Goal: Task Accomplishment & Management: Use online tool/utility

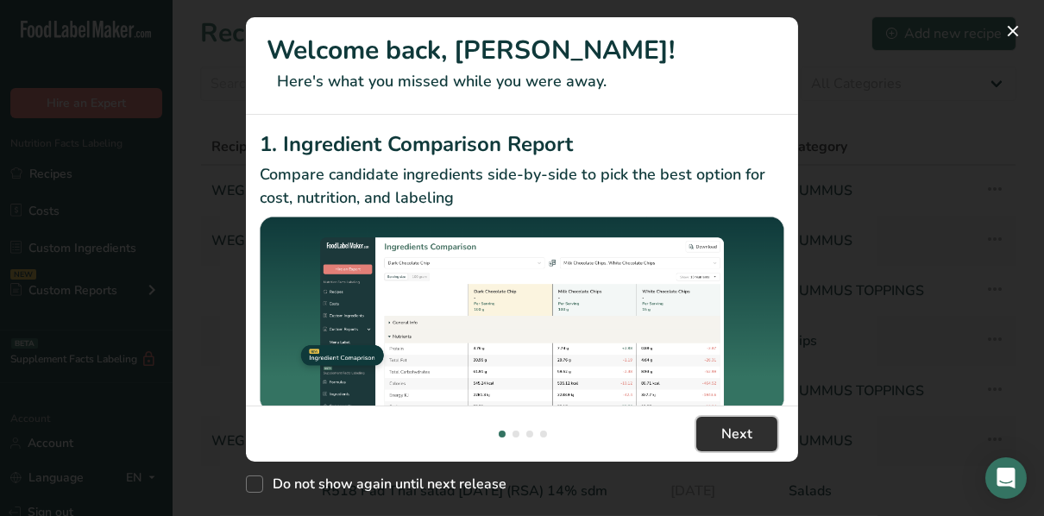
click at [730, 427] on span "Next" at bounding box center [736, 433] width 31 height 21
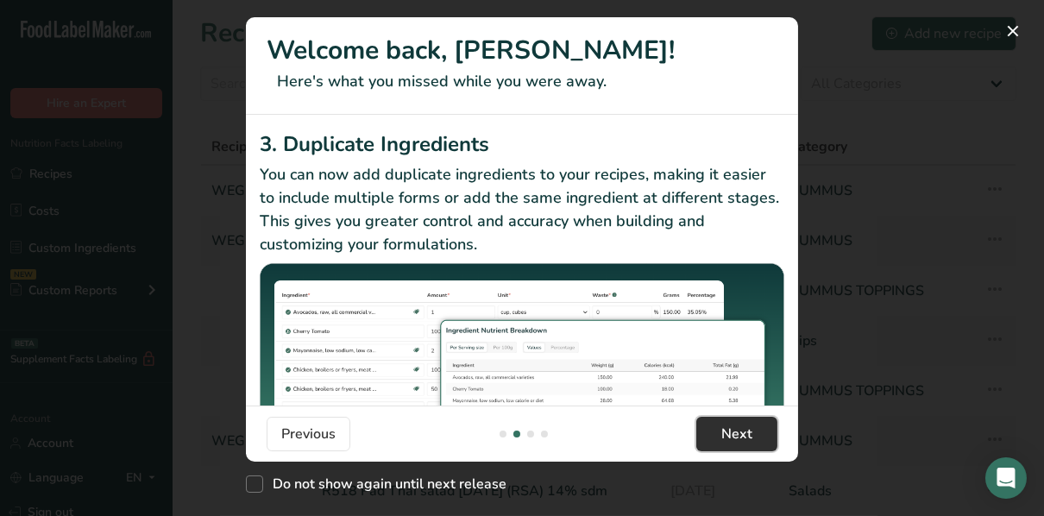
click at [729, 427] on span "Next" at bounding box center [736, 433] width 31 height 21
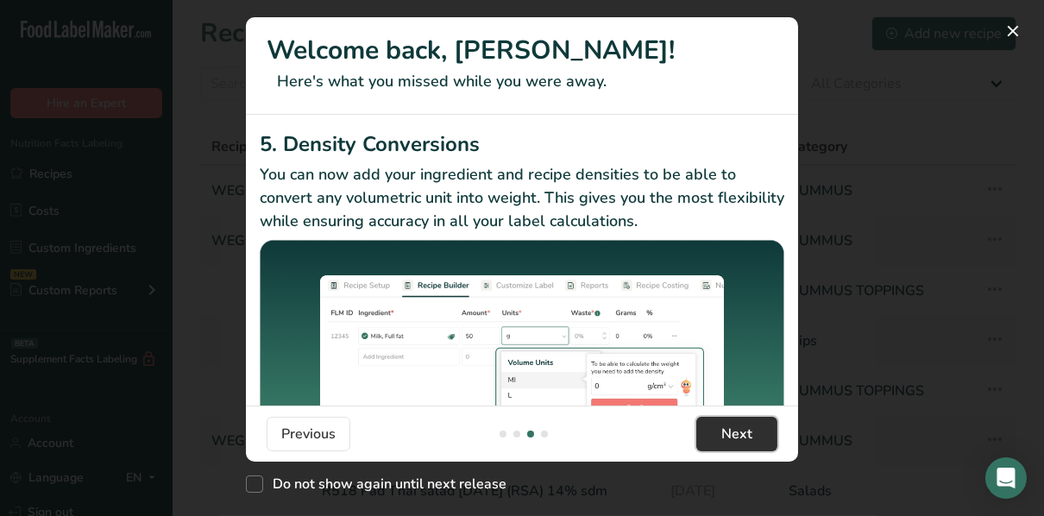
click at [727, 424] on span "Next" at bounding box center [736, 433] width 31 height 21
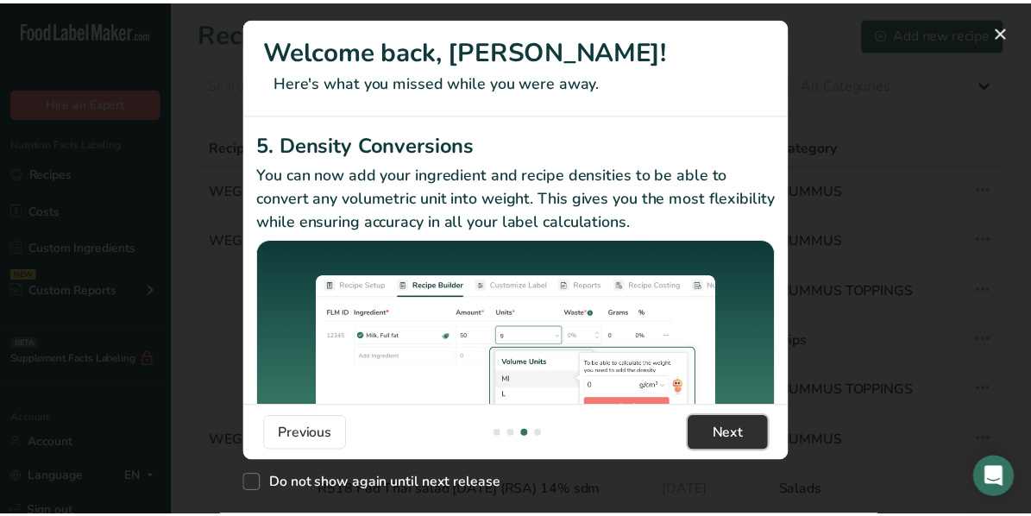
scroll to position [0, 1656]
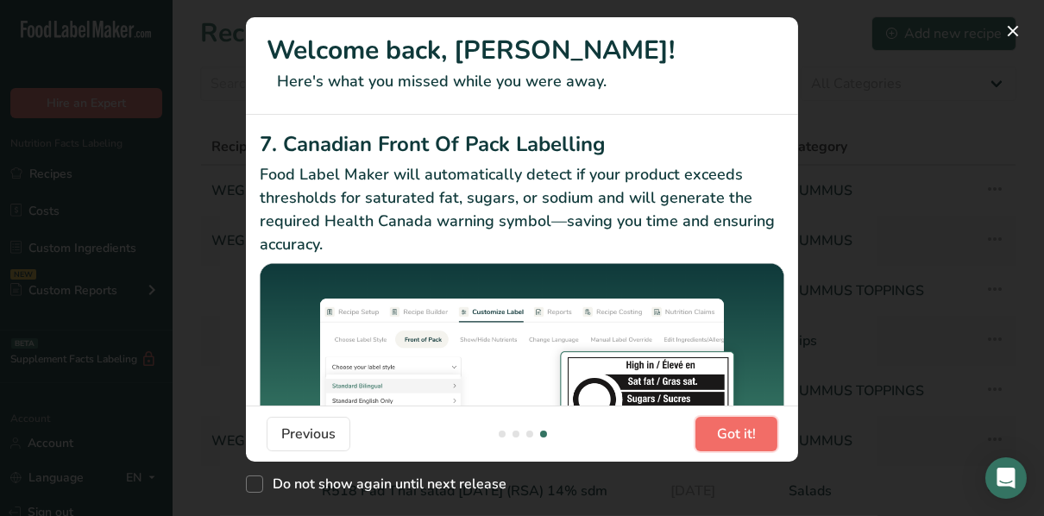
click at [722, 423] on button "Got it!" at bounding box center [736, 434] width 82 height 34
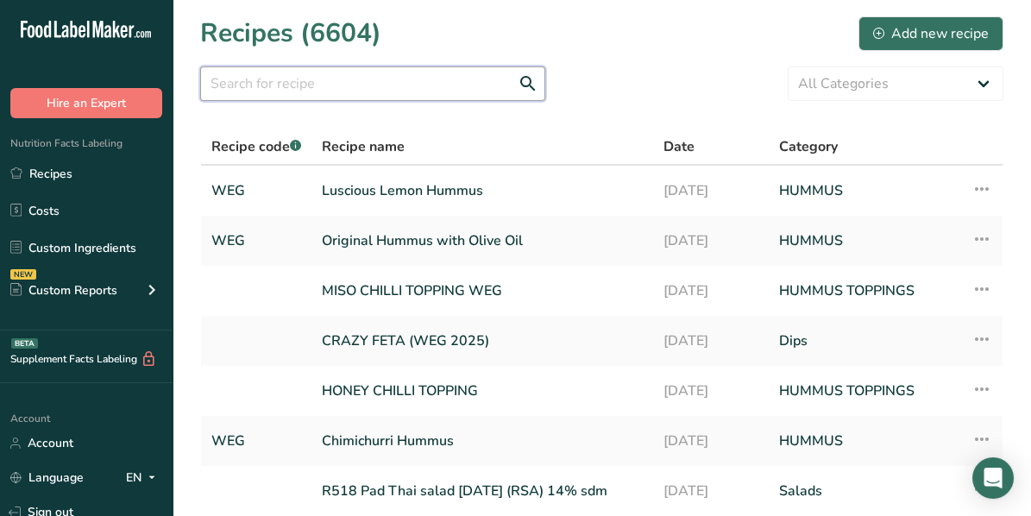
click at [313, 89] on input "text" at bounding box center [372, 83] width 345 height 34
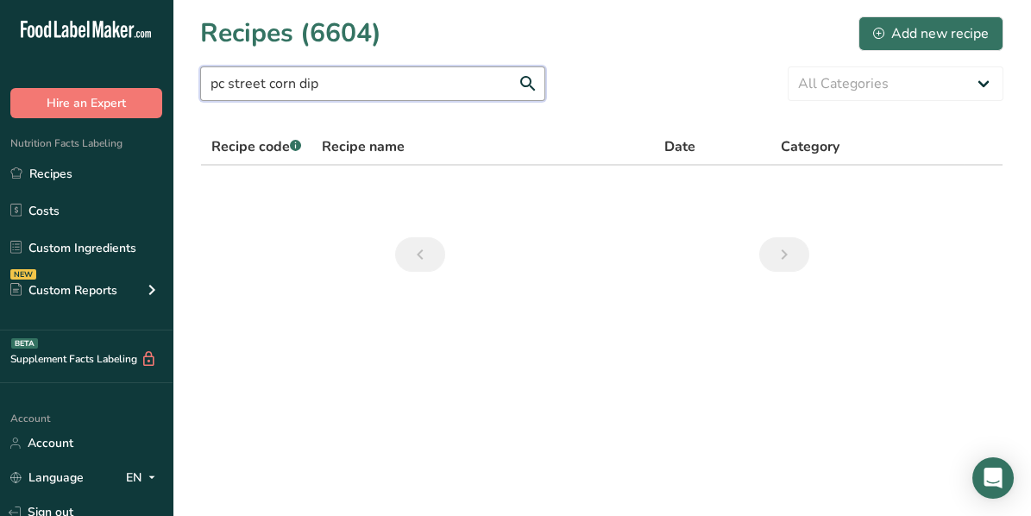
click at [526, 86] on input "pc street corn dip" at bounding box center [372, 83] width 345 height 34
click at [629, 90] on div "pc street corn dip All Categories Baked Goods [GEOGRAPHIC_DATA] Confectionery C…" at bounding box center [601, 83] width 803 height 34
click at [392, 93] on input "pc street corn dip" at bounding box center [372, 83] width 345 height 34
type input "p"
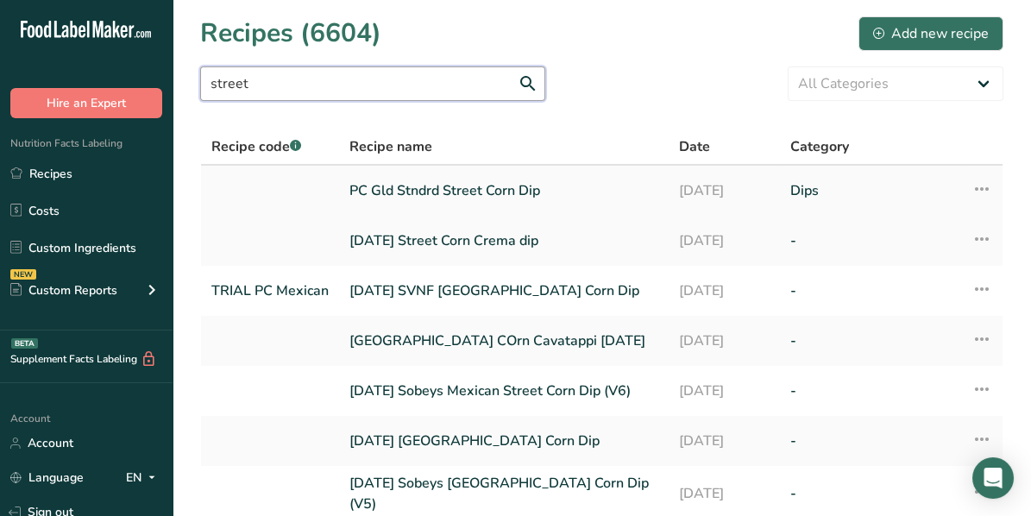
type input "street"
click at [406, 189] on link "PC Gld Stndrd Street Corn Dip" at bounding box center [503, 190] width 309 height 36
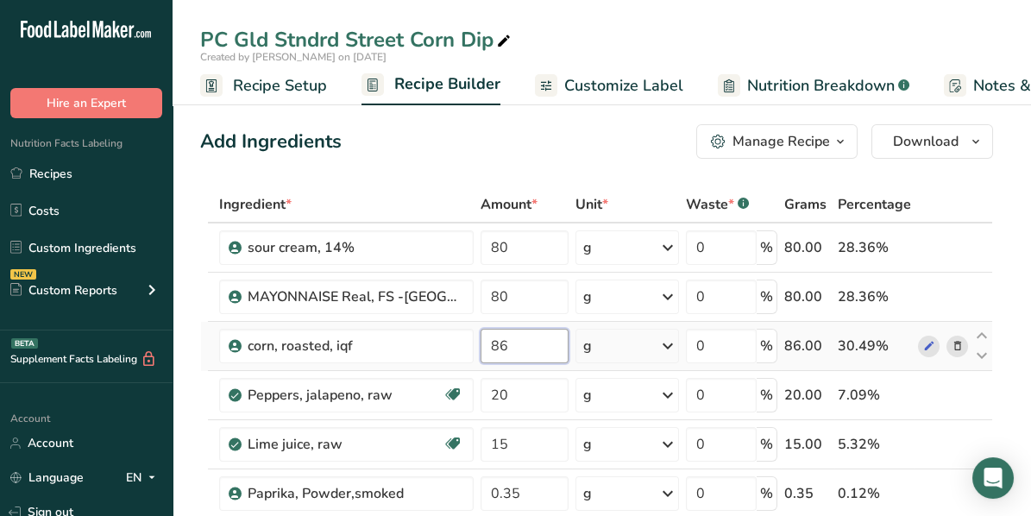
click at [548, 345] on input "86" at bounding box center [524, 346] width 89 height 34
type input "8"
type input "19.56"
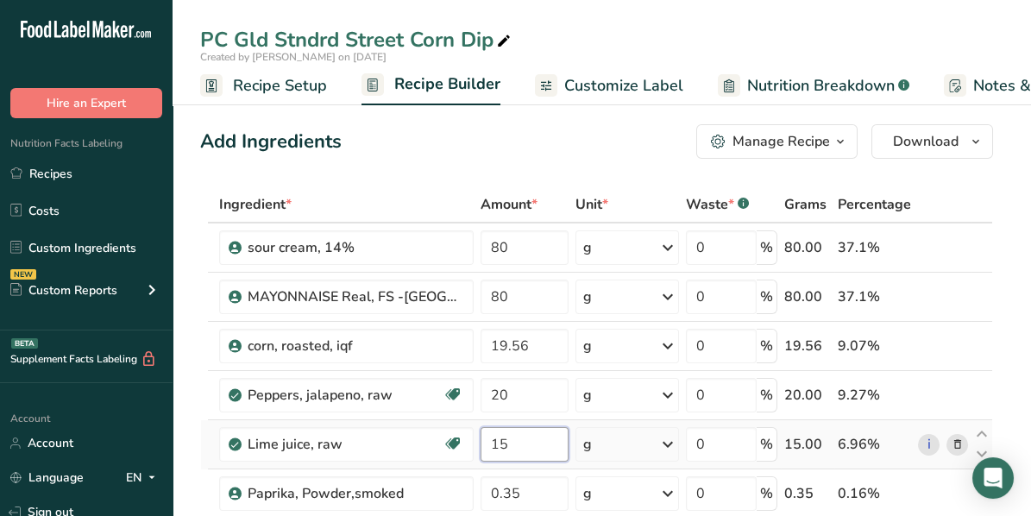
click at [524, 453] on input "15" at bounding box center [524, 444] width 89 height 34
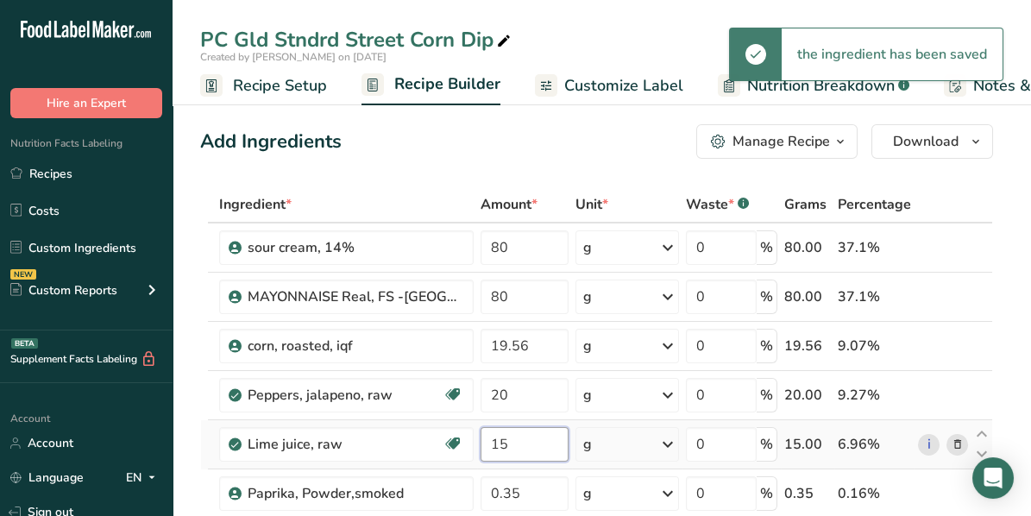
type input "1"
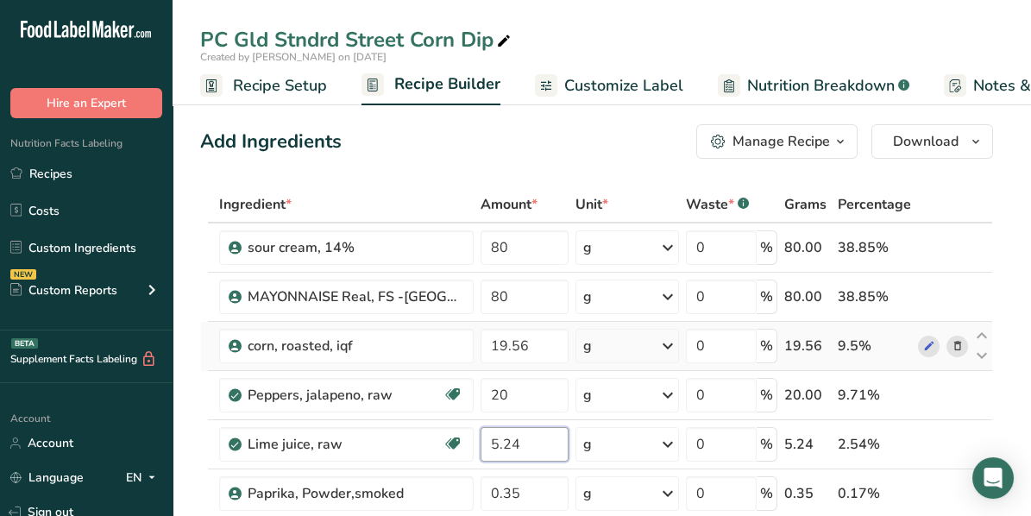
type input "5.24"
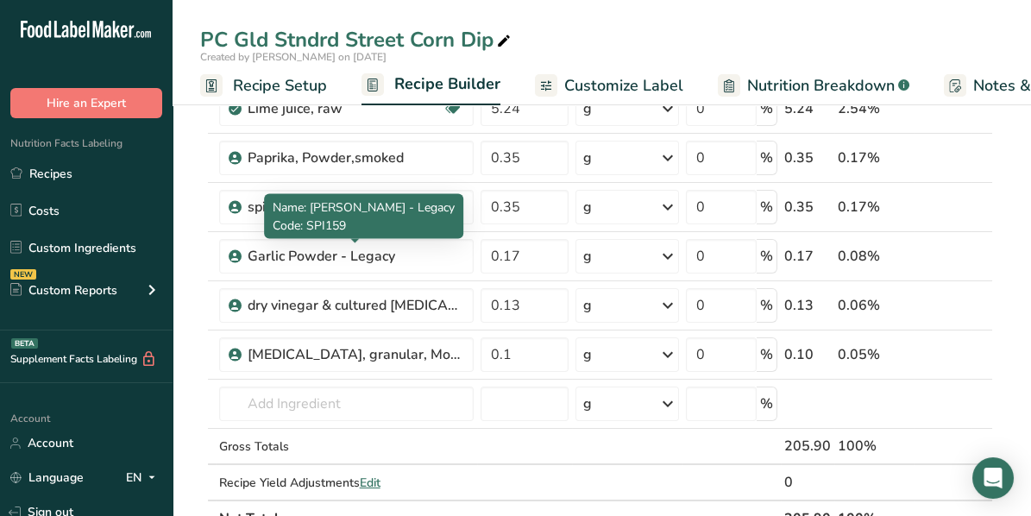
scroll to position [431, 0]
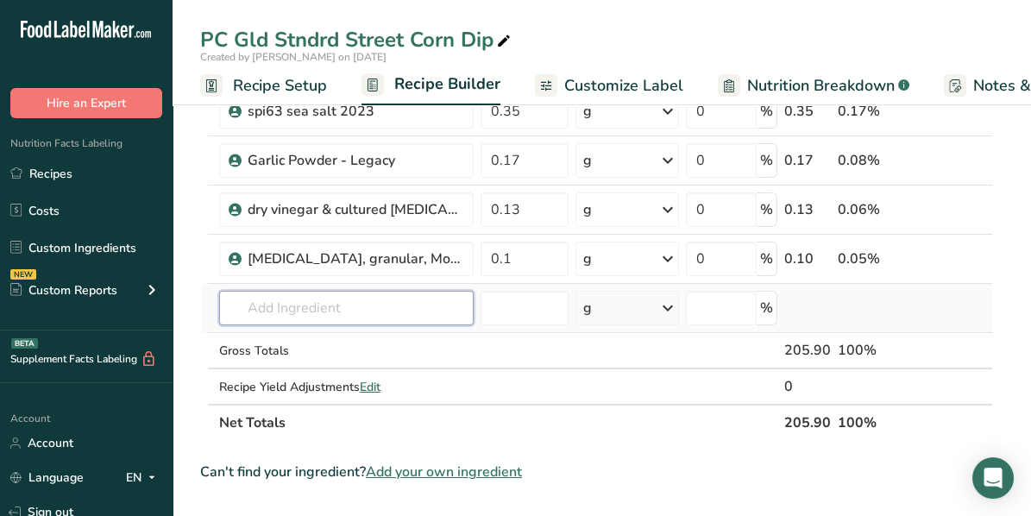
click at [298, 299] on input "text" at bounding box center [346, 308] width 254 height 34
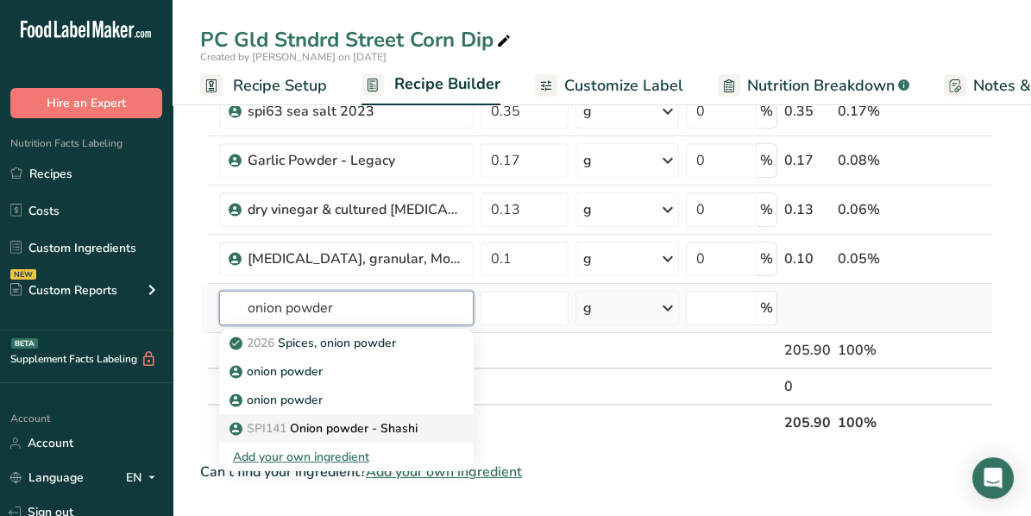
type input "onion powder"
click at [316, 419] on p "SPI141 Onion powder - Shashi" at bounding box center [325, 428] width 185 height 18
type input "Onion powder - Shashi"
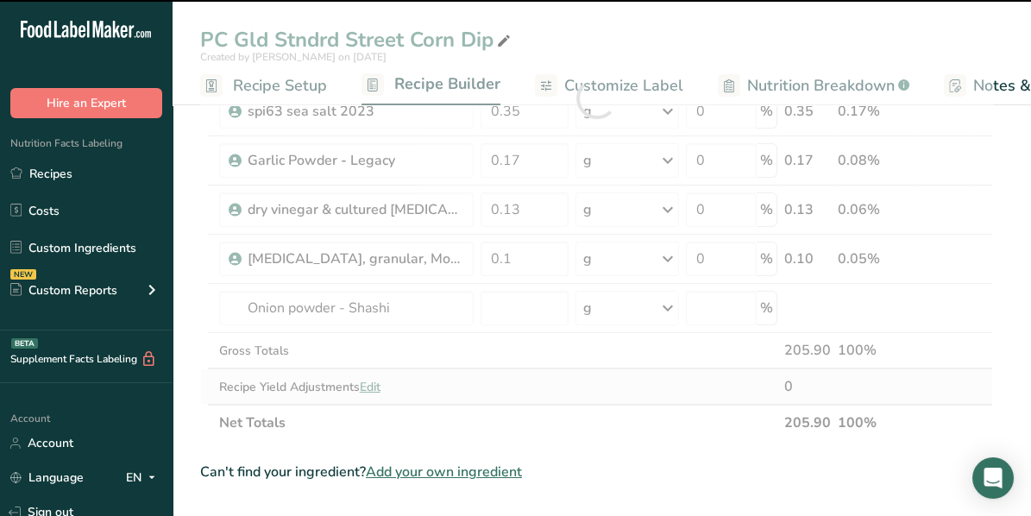
type input "0"
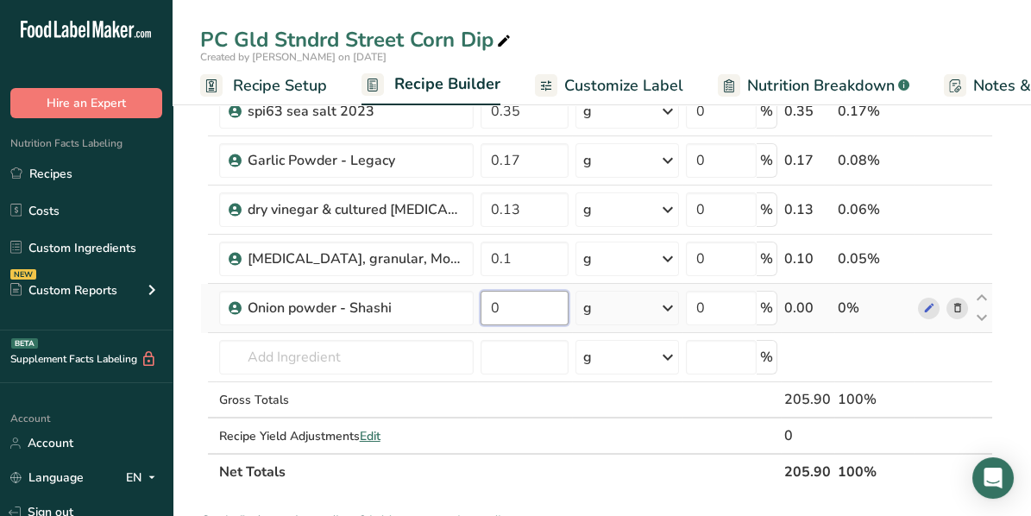
click at [518, 309] on input "0" at bounding box center [524, 308] width 89 height 34
type input "0.03"
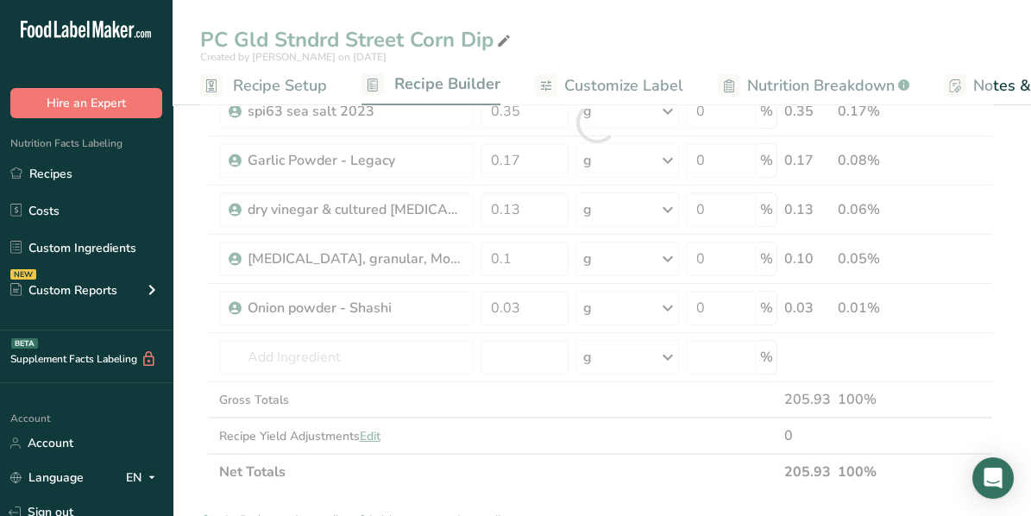
click at [923, 312] on div "Ingredient * Amount * Unit * Waste * .a-a{fill:#347362;}.b-a{fill:#fff;} Grams …" at bounding box center [596, 122] width 793 height 735
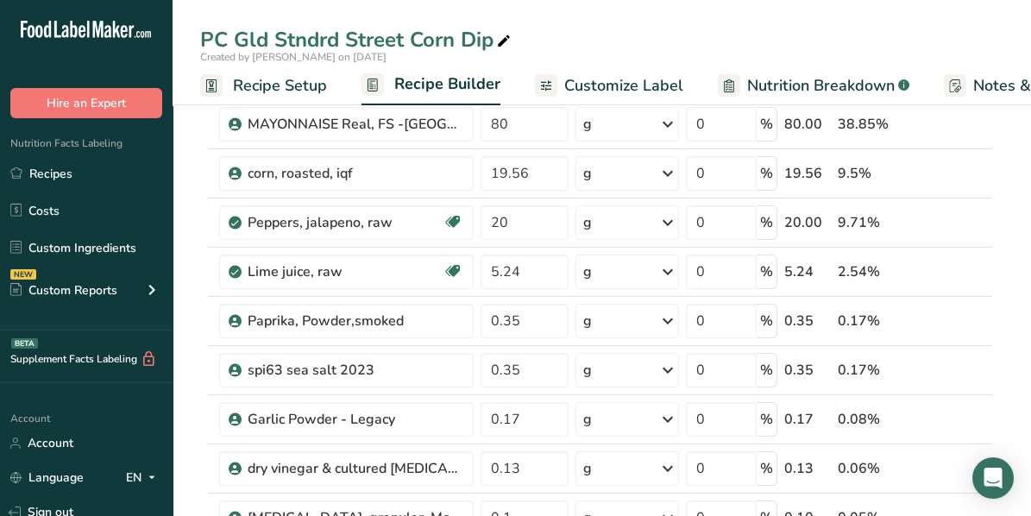
scroll to position [0, 0]
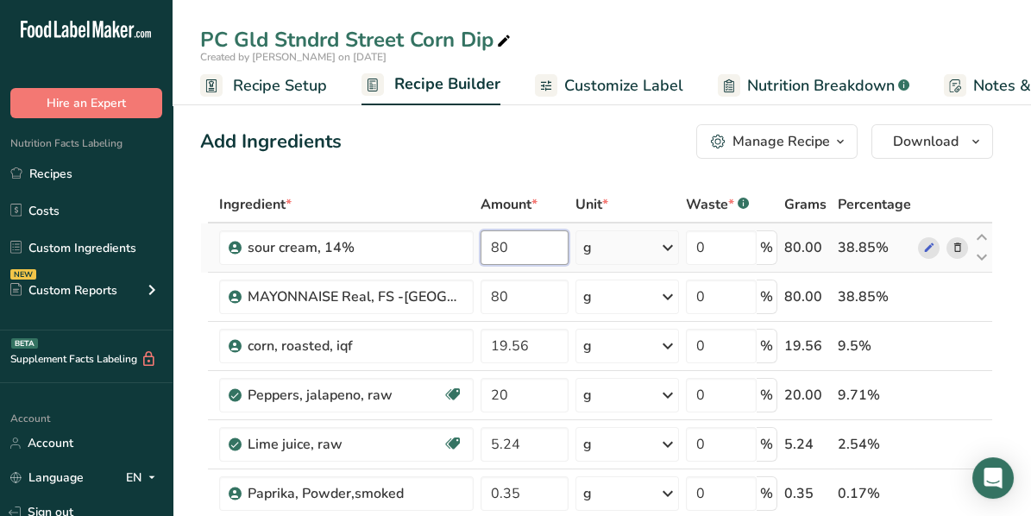
click at [537, 234] on input "80" at bounding box center [524, 247] width 89 height 34
type input "8"
type input "27.95"
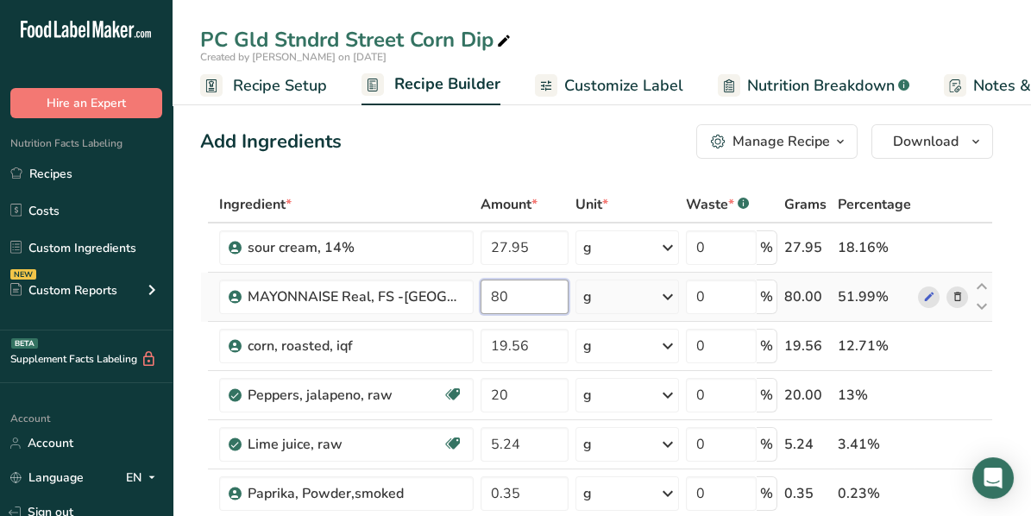
click at [531, 298] on input "80" at bounding box center [524, 296] width 89 height 34
type input "8"
type input "27.95"
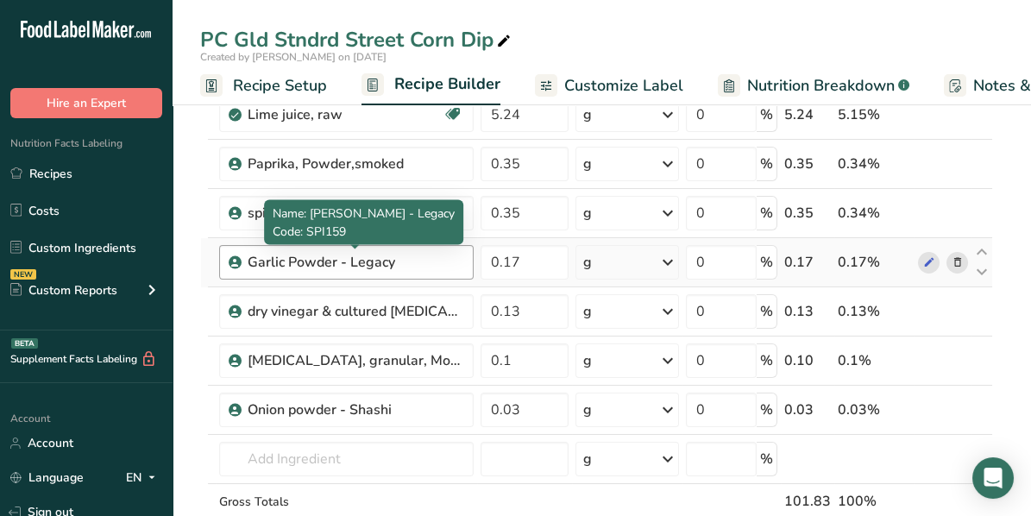
scroll to position [345, 0]
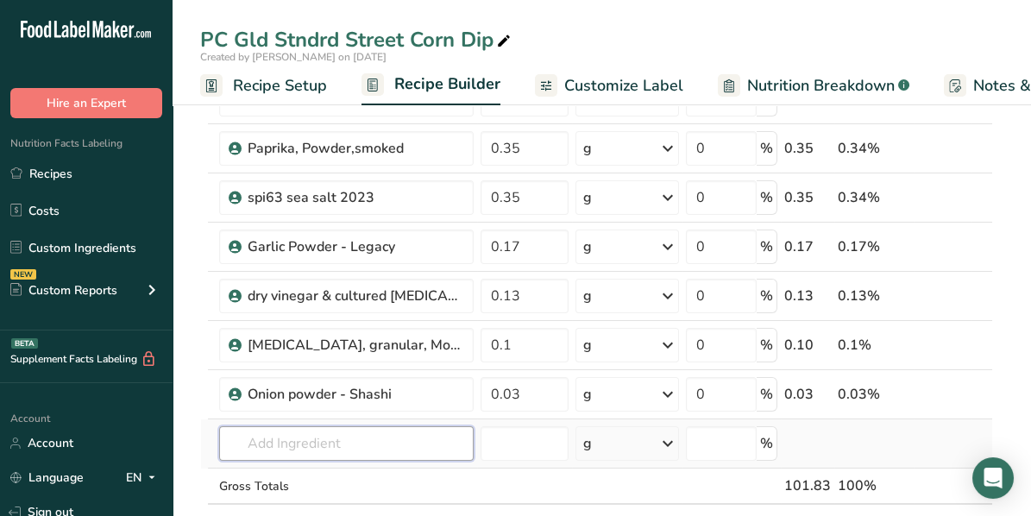
click at [304, 429] on input "text" at bounding box center [346, 443] width 254 height 34
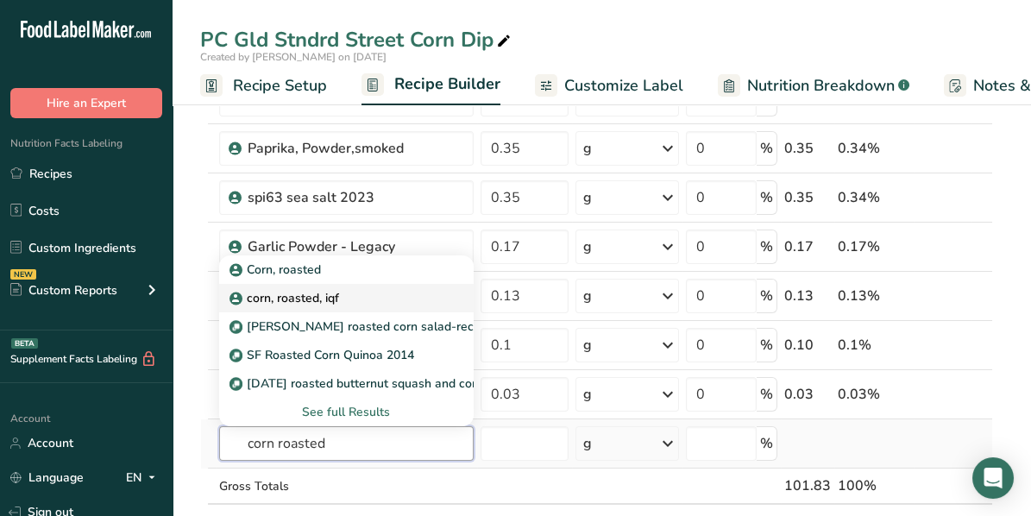
type input "corn roasted"
click at [304, 297] on p "corn, roasted, iqf" at bounding box center [286, 298] width 106 height 18
type input "corn, roasted, iqf"
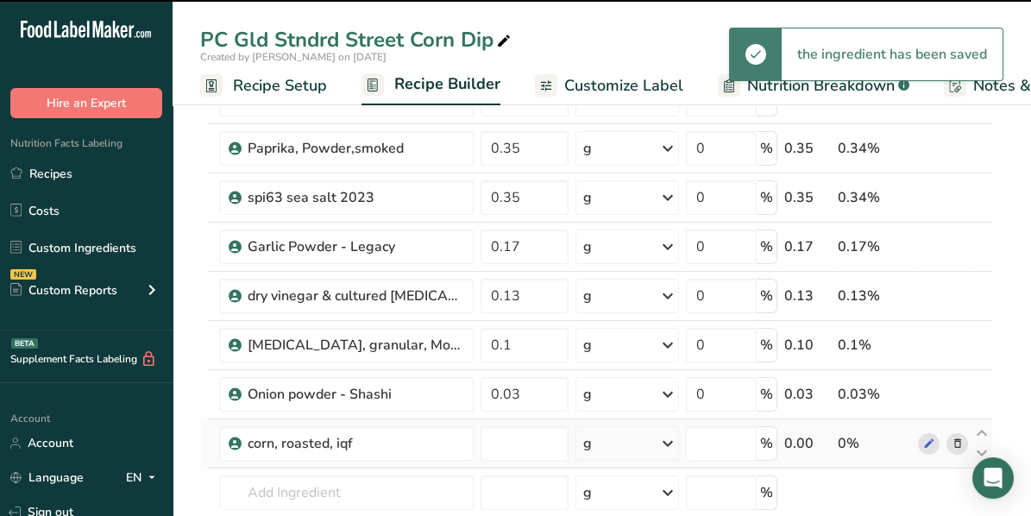
type input "0"
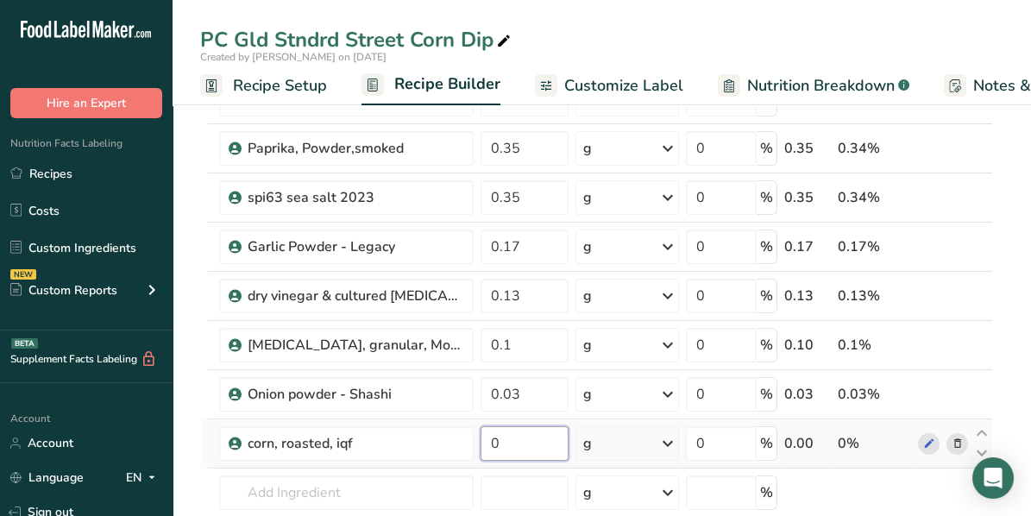
click at [528, 448] on input "0" at bounding box center [524, 443] width 89 height 34
type input "10.48"
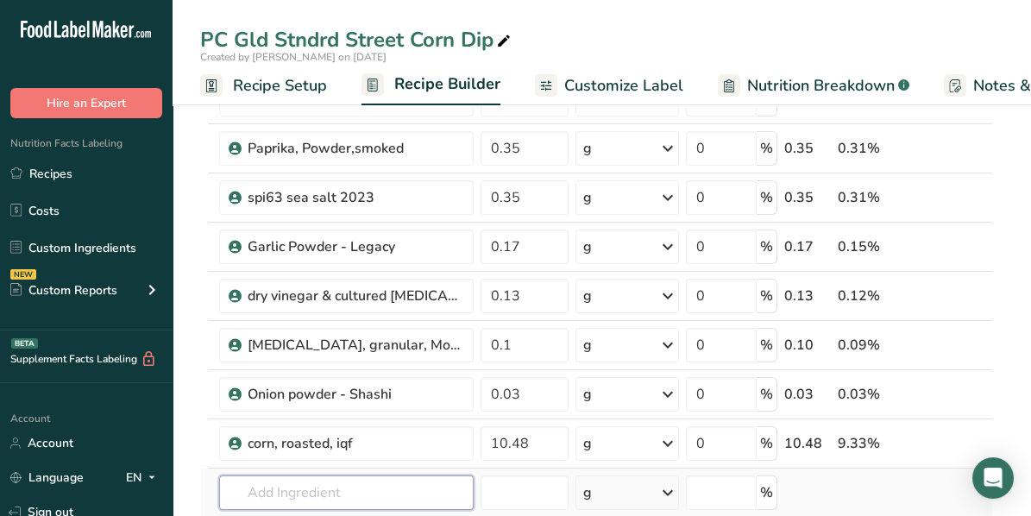
click at [287, 480] on div "Ingredient * Amount * Unit * Waste * .a-a{fill:#347362;}.b-a{fill:#fff;} Grams …" at bounding box center [596, 233] width 793 height 784
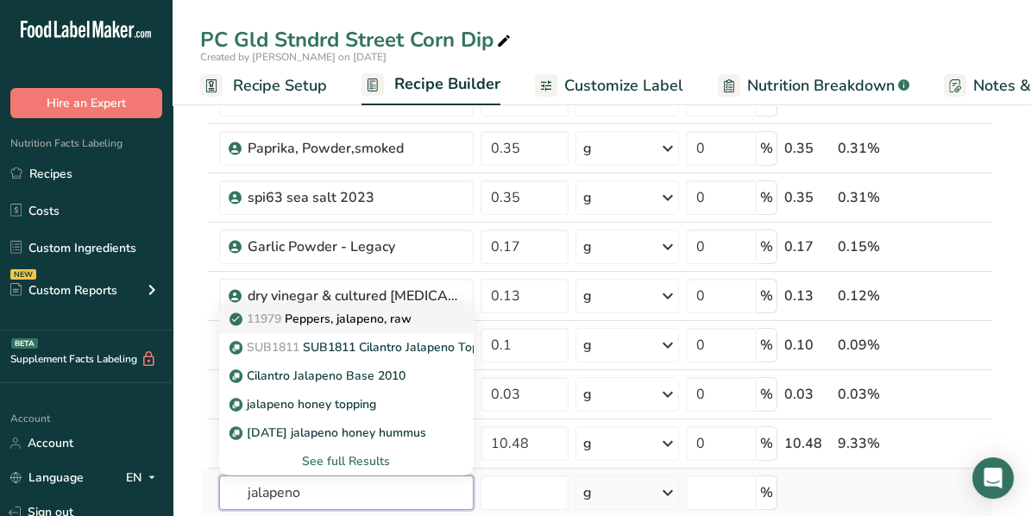
type input "jalapeno"
click at [335, 318] on p "11979 [PERSON_NAME], jalapeno, raw" at bounding box center [322, 319] width 179 height 18
type input "Peppers, jalapeno, raw"
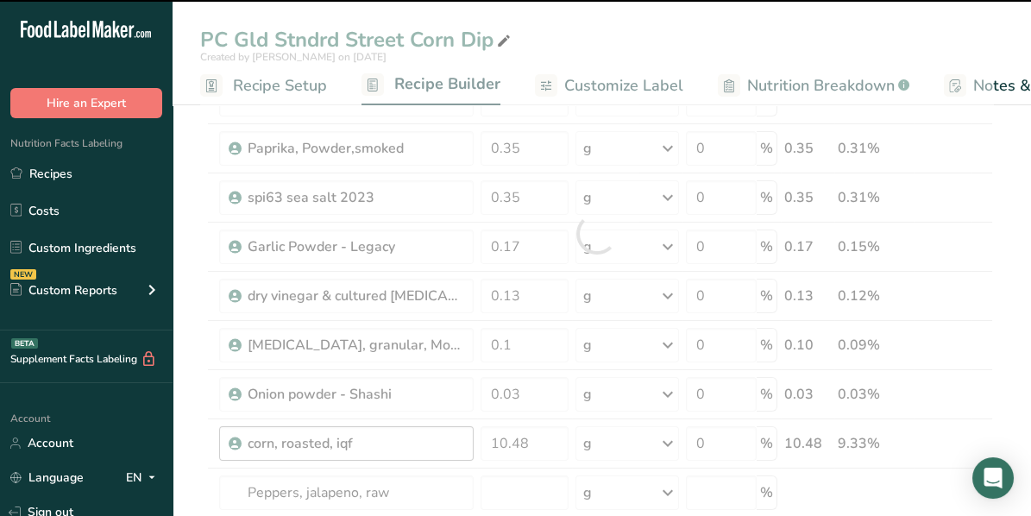
type input "0"
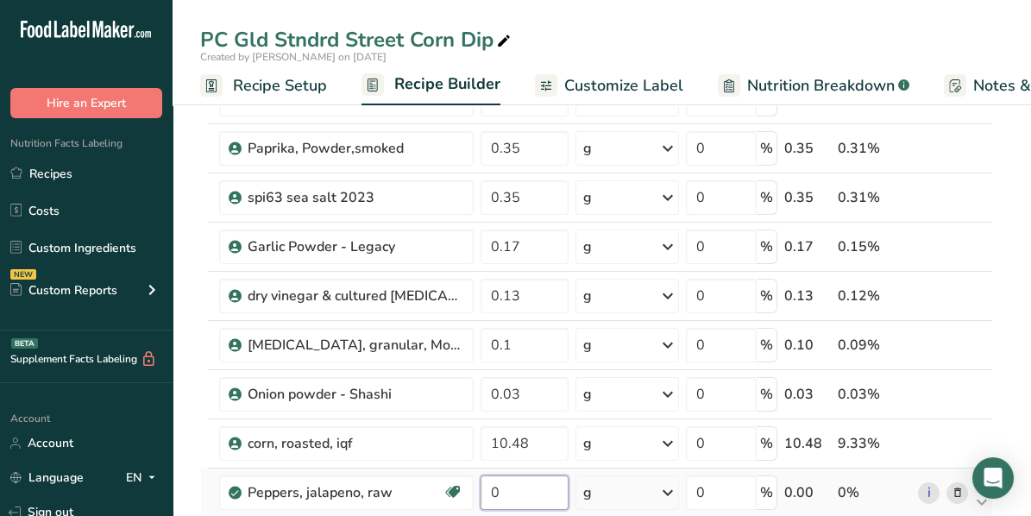
click at [522, 480] on input "0" at bounding box center [524, 492] width 89 height 34
type input "6.99"
click at [258, 436] on div "Ingredient * Amount * Unit * Waste * .a-a{fill:#347362;}.b-a{fill:#fff;} Grams …" at bounding box center [596, 257] width 793 height 833
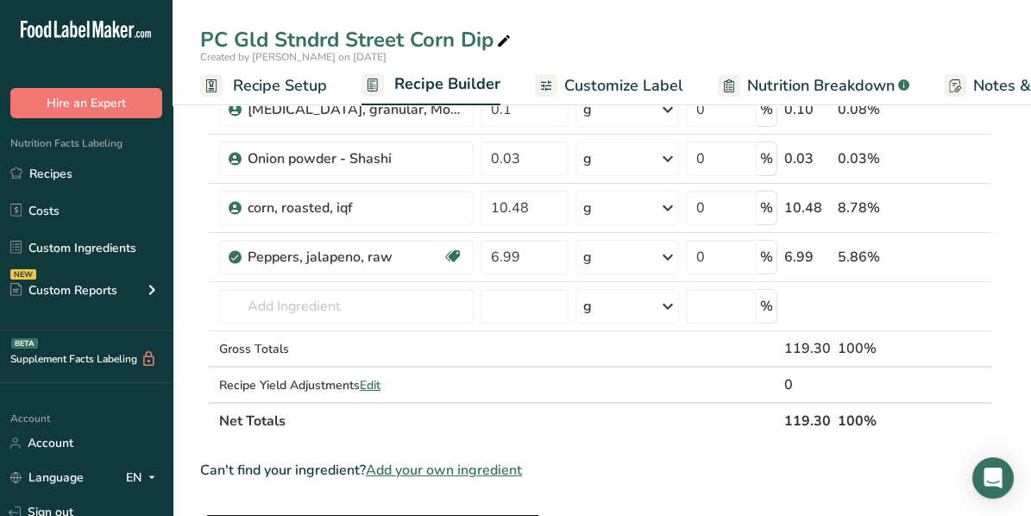
scroll to position [603, 0]
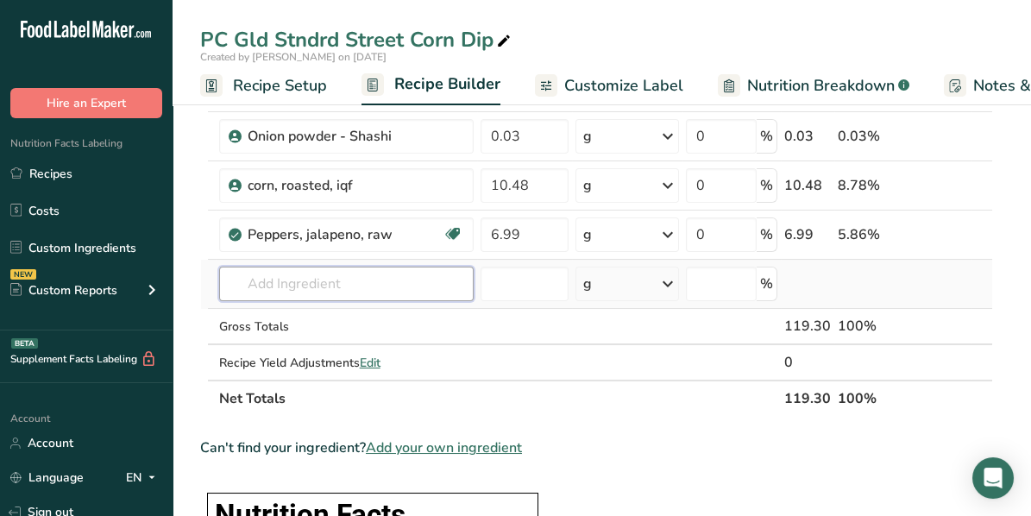
click at [319, 287] on input "text" at bounding box center [346, 283] width 254 height 34
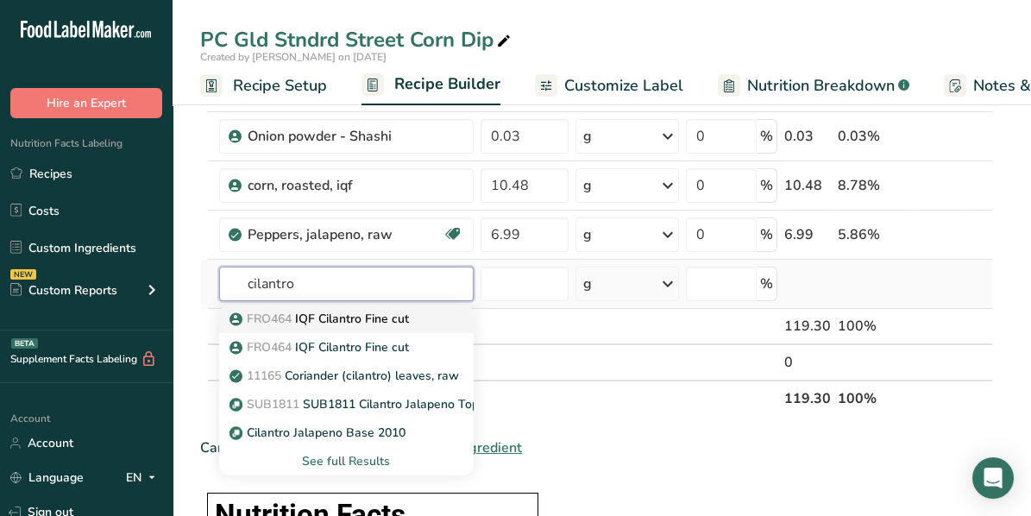
type input "cilantro"
click at [329, 317] on p "FRO464 IQF Cilantro Fine cut" at bounding box center [321, 319] width 176 height 18
type input "IQF Cilantro Fine cut"
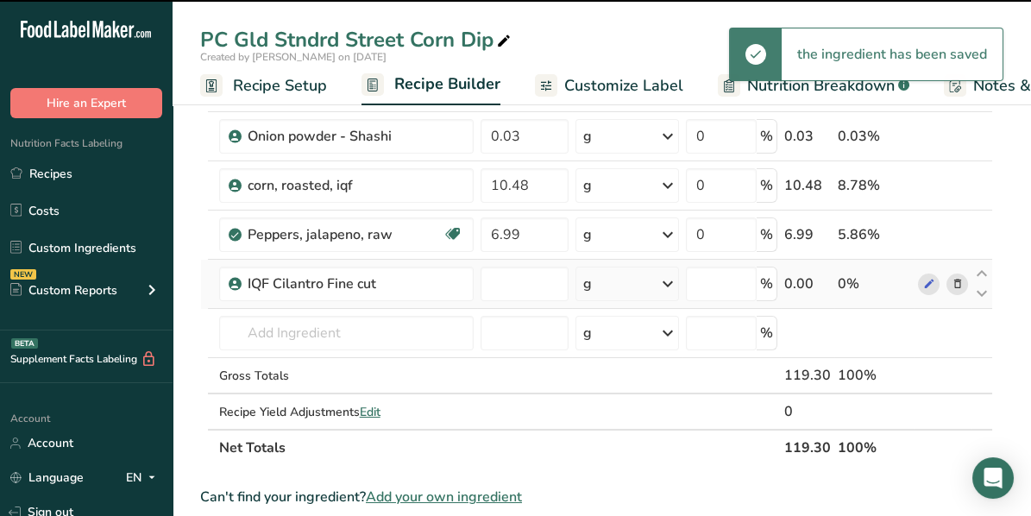
type input "0"
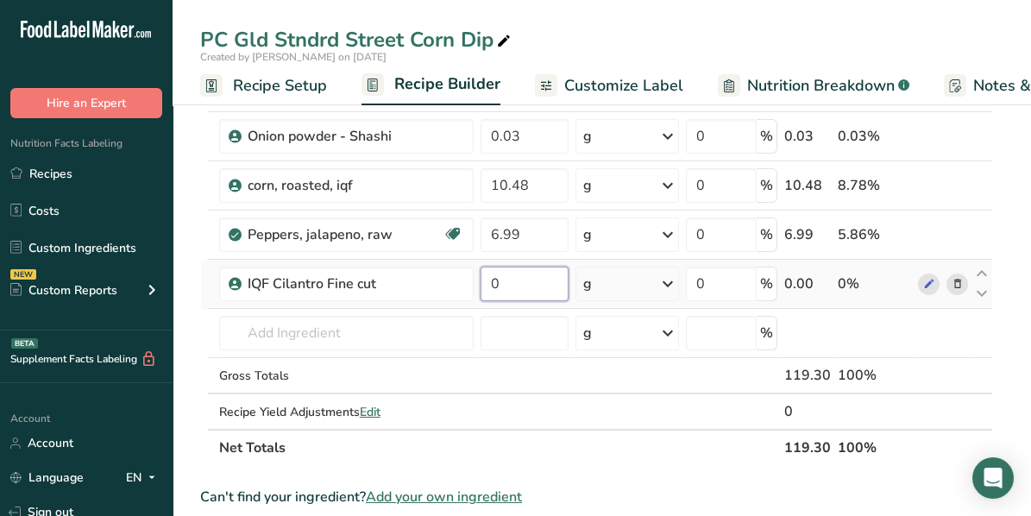
click at [509, 281] on input "0" at bounding box center [524, 283] width 89 height 34
type input "0.70"
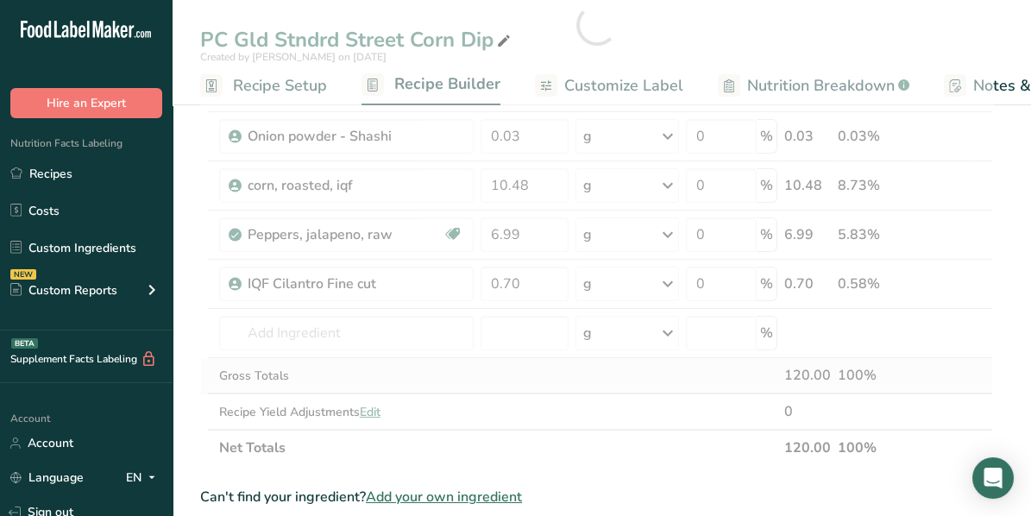
click at [567, 387] on div "Ingredient * Amount * Unit * Waste * .a-a{fill:#347362;}.b-a{fill:#fff;} Grams …" at bounding box center [596, 24] width 793 height 882
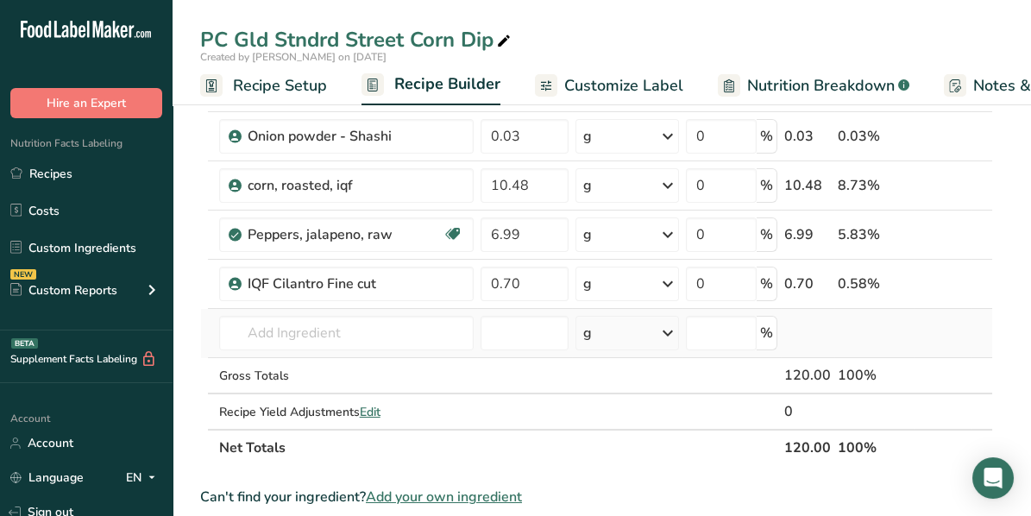
click at [969, 309] on td at bounding box center [942, 333] width 57 height 49
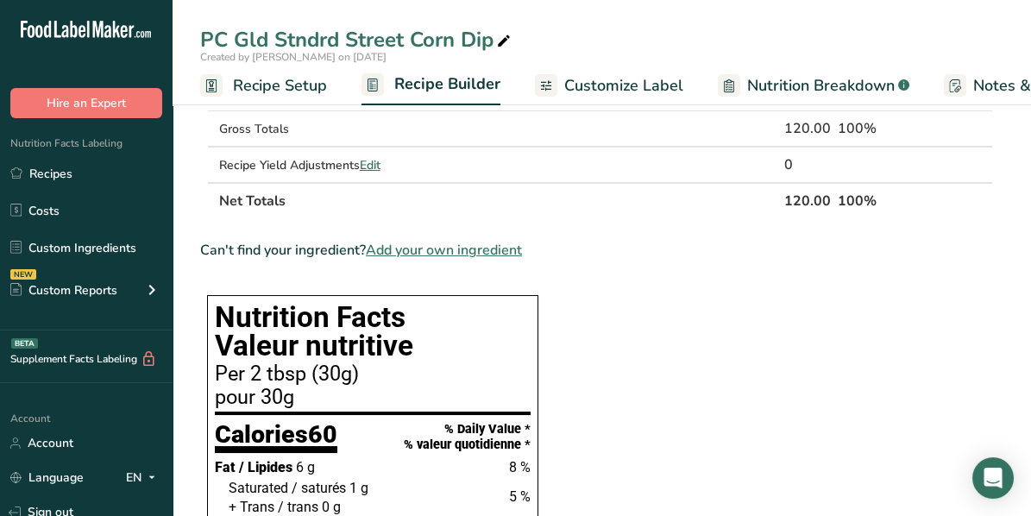
scroll to position [948, 0]
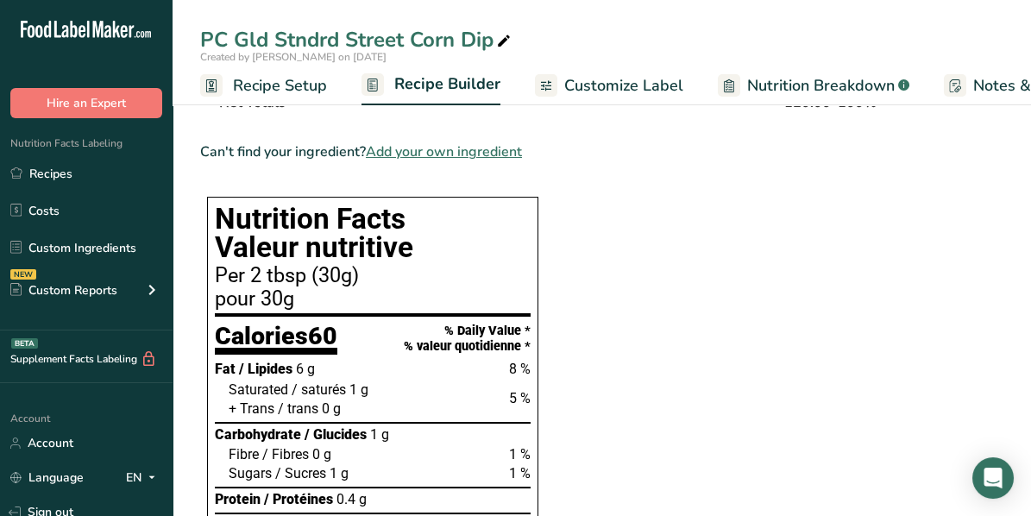
drag, startPoint x: 264, startPoint y: 83, endPoint x: 291, endPoint y: 107, distance: 36.0
click at [264, 83] on span "Recipe Setup" at bounding box center [280, 85] width 94 height 23
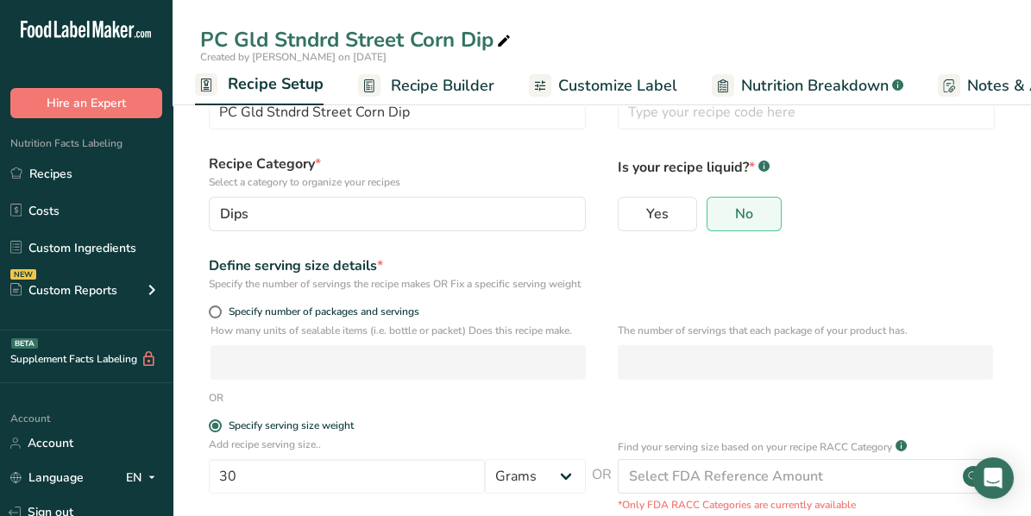
scroll to position [42, 0]
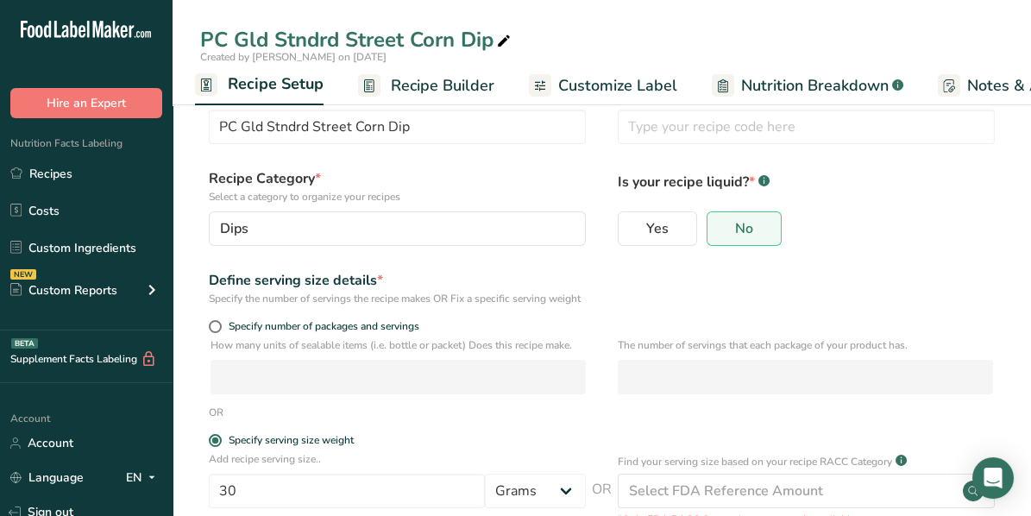
click at [428, 91] on span "Recipe Builder" at bounding box center [442, 85] width 103 height 23
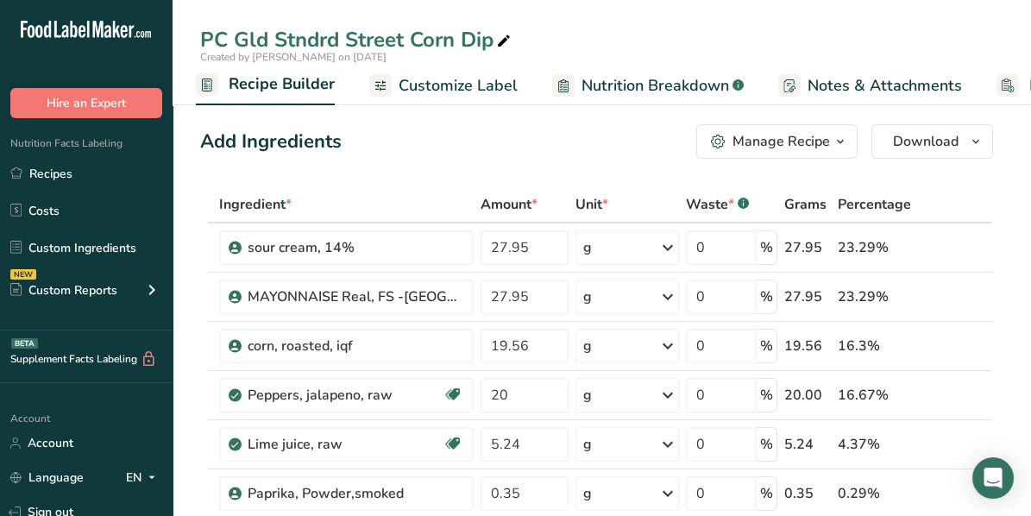
click at [271, 34] on div "PC Gld Stndrd Street Corn Dip" at bounding box center [357, 39] width 314 height 31
click at [268, 33] on input "PC Gld Stndrd Street Corn Dip" at bounding box center [601, 39] width 803 height 31
click at [269, 33] on input "PC Gld Stndrd Street Corn Dip" at bounding box center [601, 39] width 803 height 31
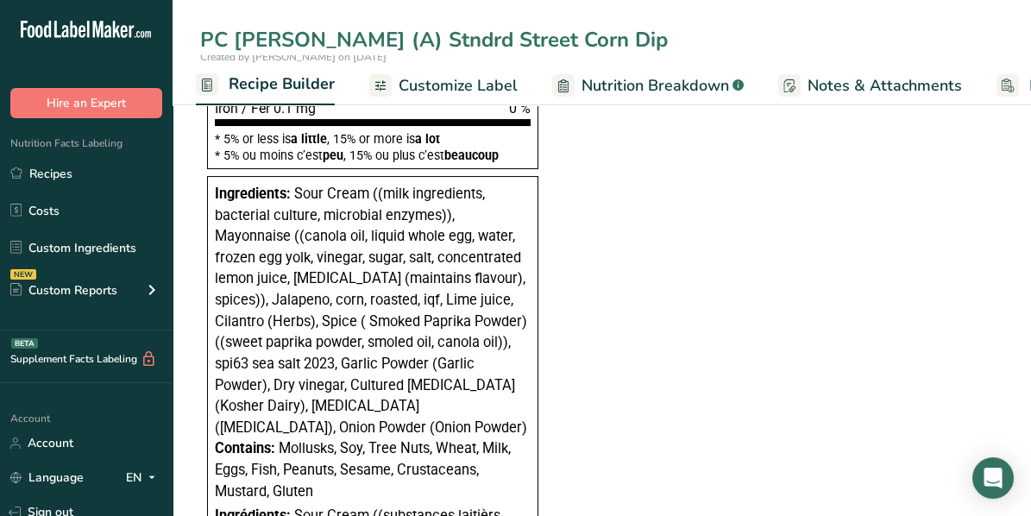
scroll to position [1486, 0]
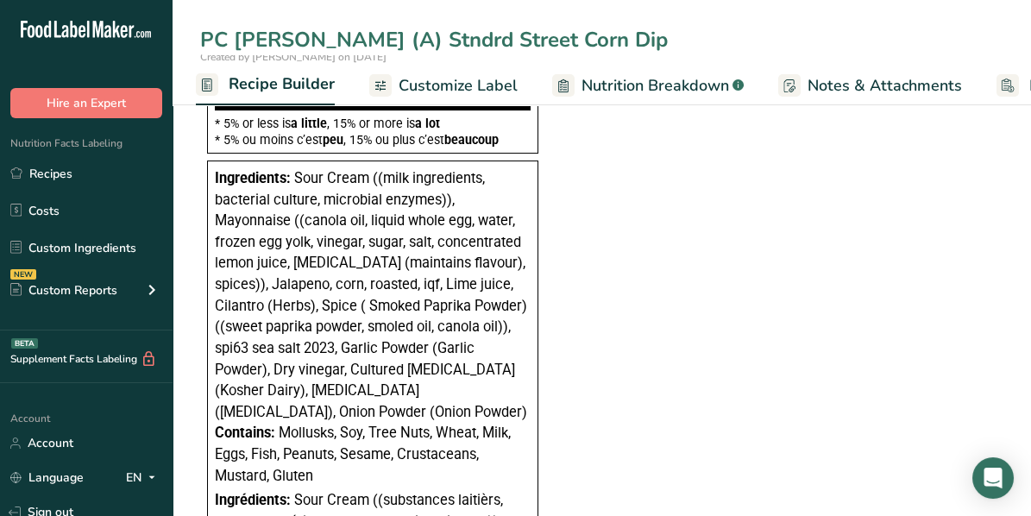
type input "PC [PERSON_NAME] (A) Stndrd Street Corn Dip"
click at [485, 85] on span "Customize Label" at bounding box center [457, 85] width 119 height 23
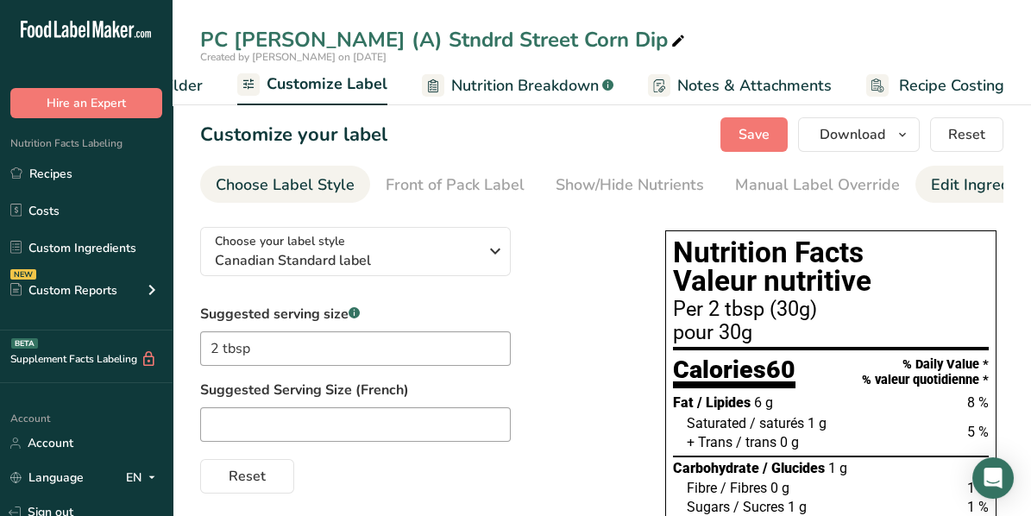
click at [943, 189] on div "Edit Ingredients/Allergens List" at bounding box center [1040, 184] width 219 height 23
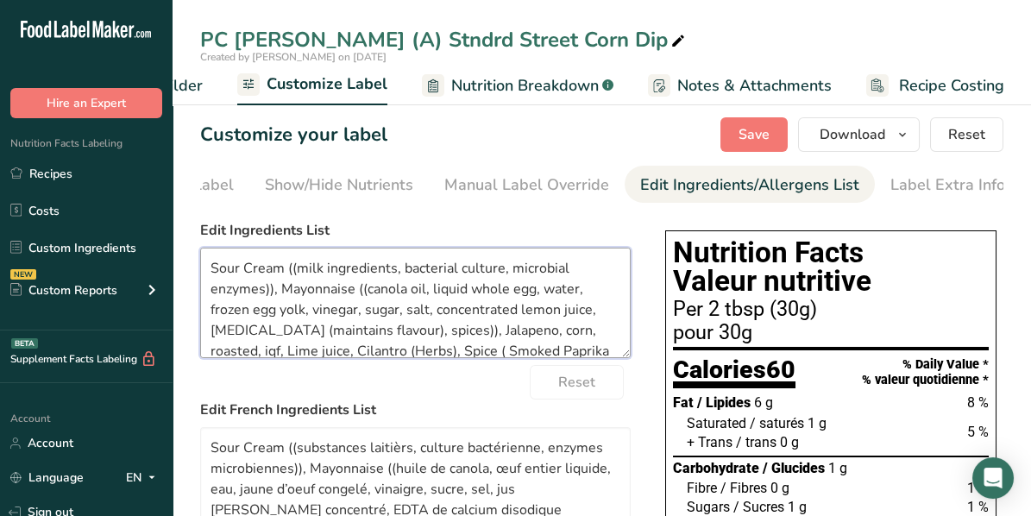
click at [271, 292] on textarea "Sour Cream ((milk ingredients, bacterial culture, microbial enzymes)), Mayonnai…" at bounding box center [415, 303] width 430 height 110
click at [295, 272] on textarea "Sour Cream ((milk ingredients, bacterial culture, microbial enzymes), Mayonnais…" at bounding box center [415, 303] width 430 height 110
click at [357, 289] on textarea "Sour Cream (milk ingredients, bacterial culture, microbial enzymes), Mayonnaise…" at bounding box center [415, 303] width 430 height 110
drag, startPoint x: 209, startPoint y: 334, endPoint x: 480, endPoint y: 332, distance: 270.8
click at [480, 332] on textarea "Sour Cream (milk ingredients, bacterial culture, microbial enzymes), Mayonnaise…" at bounding box center [415, 303] width 430 height 110
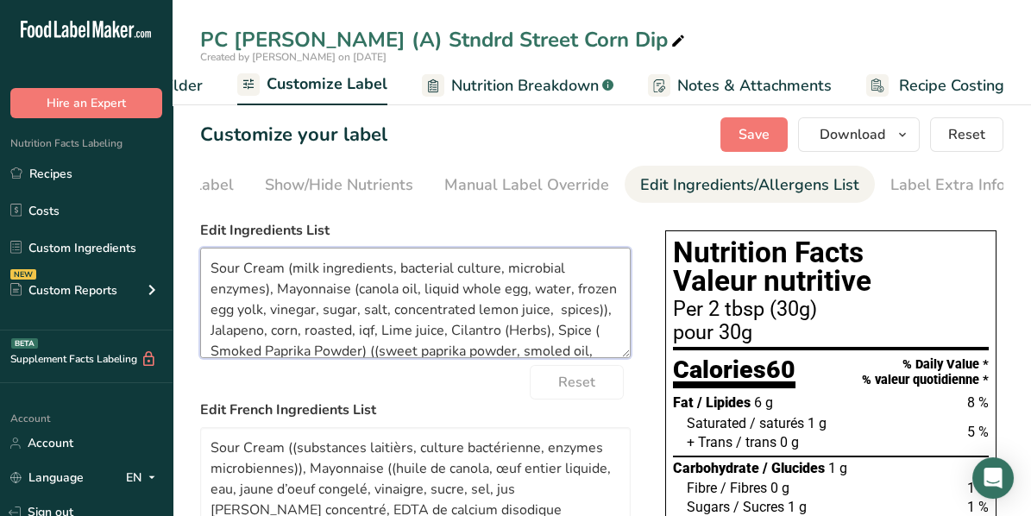
click at [255, 334] on textarea "Sour Cream (milk ingredients, bacterial culture, microbial enzymes), Mayonnaise…" at bounding box center [415, 303] width 430 height 110
drag, startPoint x: 403, startPoint y: 330, endPoint x: 412, endPoint y: 330, distance: 9.5
click at [412, 330] on textarea "Sour Cream (milk ingredients, bacterial culture, microbial enzymes), Mayonnaise…" at bounding box center [415, 303] width 430 height 110
drag, startPoint x: 421, startPoint y: 330, endPoint x: 407, endPoint y: 333, distance: 14.0
click at [407, 333] on textarea "Sour Cream (milk ingredients, bacterial culture, microbial enzymes), Mayonnaise…" at bounding box center [415, 303] width 430 height 110
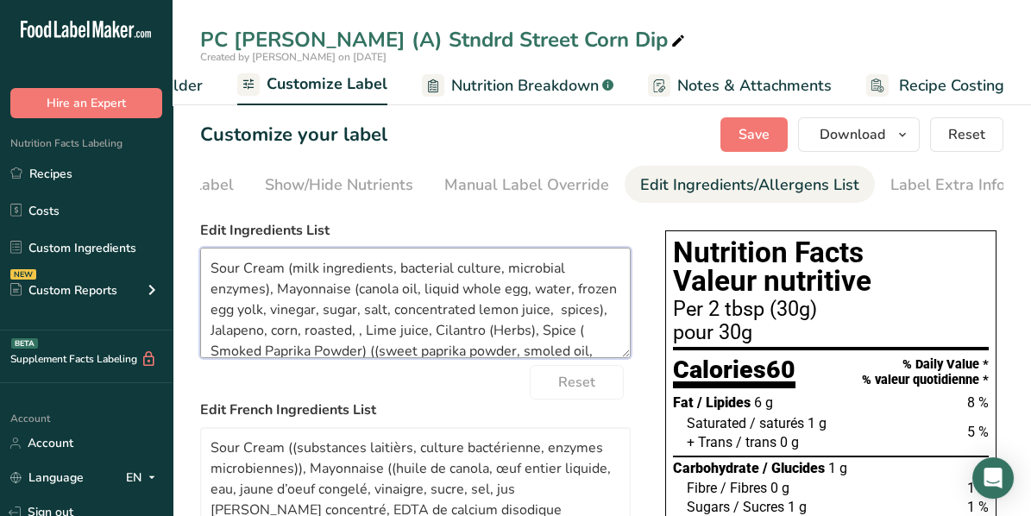
drag, startPoint x: 535, startPoint y: 333, endPoint x: 580, endPoint y: 336, distance: 45.8
click at [580, 336] on textarea "Sour Cream (milk ingredients, bacterial culture, microbial enzymes), Mayonnaise…" at bounding box center [415, 303] width 430 height 110
click at [583, 333] on textarea "Sour Cream (milk ingredients, bacterial culture, microbial enzymes), Mayonnaise…" at bounding box center [415, 303] width 430 height 110
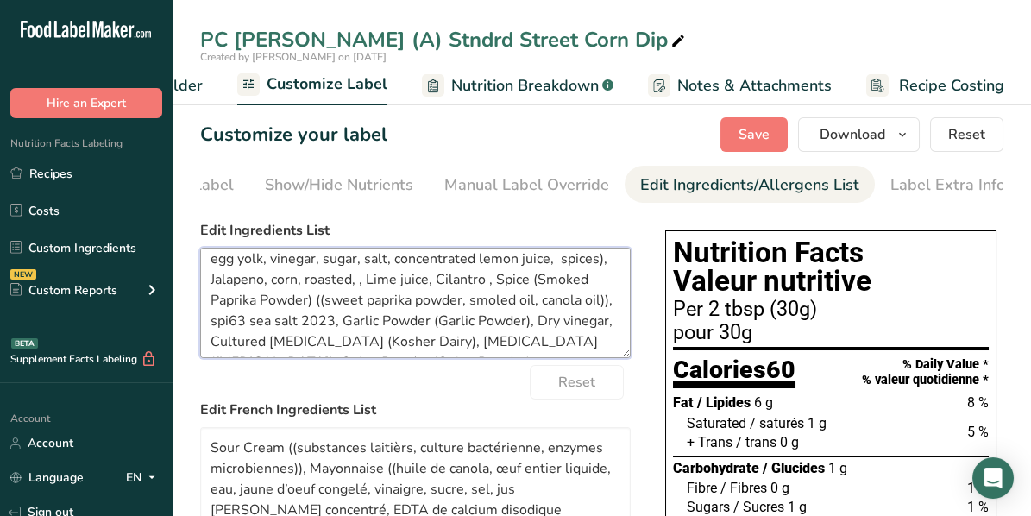
scroll to position [74, 0]
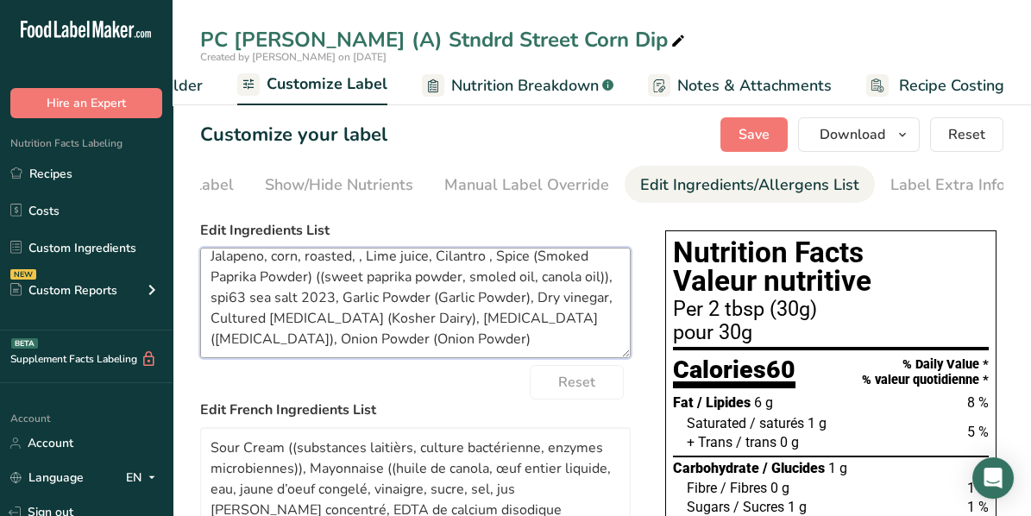
click at [556, 275] on textarea "Sour Cream (milk ingredients, bacterial culture, microbial enzymes), Mayonnaise…" at bounding box center [415, 303] width 430 height 110
click at [277, 294] on textarea "Sour Cream (milk ingredients, bacterial culture, microbial enzymes), Mayonnaise…" at bounding box center [415, 303] width 430 height 110
drag, startPoint x: 429, startPoint y: 297, endPoint x: 524, endPoint y: 303, distance: 95.1
click at [524, 303] on textarea "Sour Cream (milk ingredients, bacterial culture, microbial enzymes), Mayonnaise…" at bounding box center [415, 303] width 430 height 110
drag, startPoint x: 267, startPoint y: 320, endPoint x: 354, endPoint y: 322, distance: 86.3
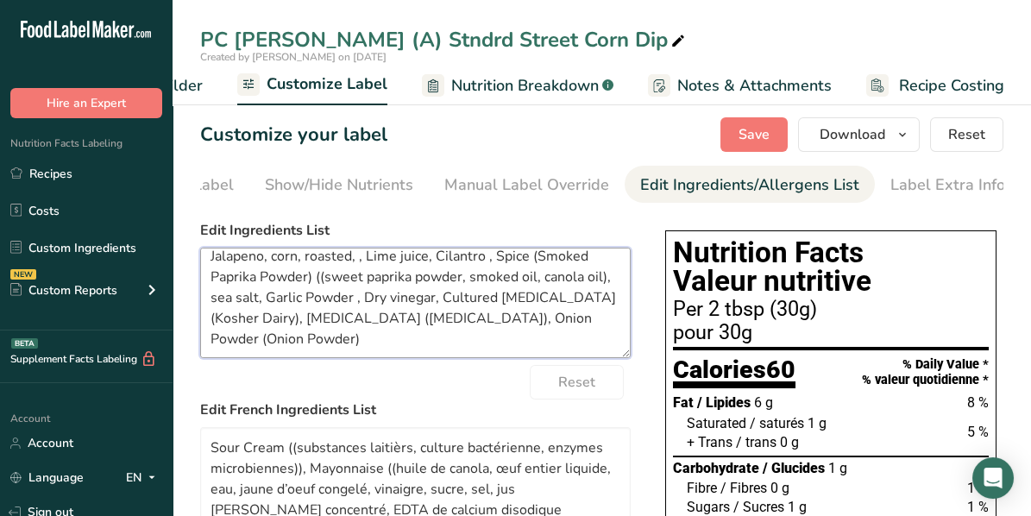
click at [354, 322] on textarea "Sour Cream (milk ingredients, bacterial culture, microbial enzymes), Mayonnaise…" at bounding box center [415, 303] width 430 height 110
drag, startPoint x: 341, startPoint y: 322, endPoint x: 414, endPoint y: 322, distance: 73.3
click at [414, 322] on textarea "Sour Cream (milk ingredients, bacterial culture, microbial enzymes), Mayonnaise…" at bounding box center [415, 303] width 430 height 110
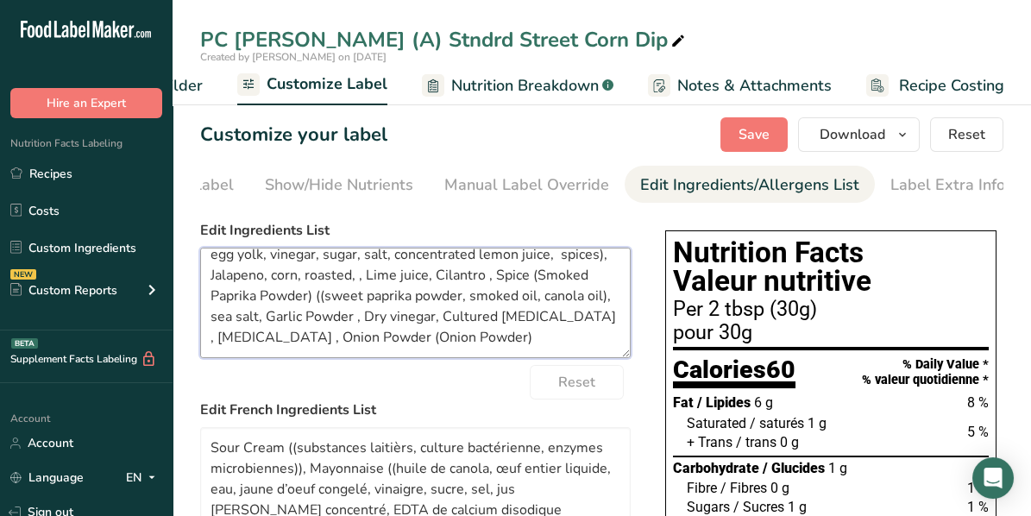
scroll to position [54, 0]
drag, startPoint x: 439, startPoint y: 339, endPoint x: 537, endPoint y: 340, distance: 98.3
click at [537, 340] on textarea "Sour Cream (milk ingredients, bacterial culture, microbial enzymes), Mayonnaise…" at bounding box center [415, 303] width 430 height 110
click at [375, 298] on textarea "Sour Cream (milk ingredients, bacterial culture, microbial enzymes), Mayonnaise…" at bounding box center [415, 303] width 430 height 110
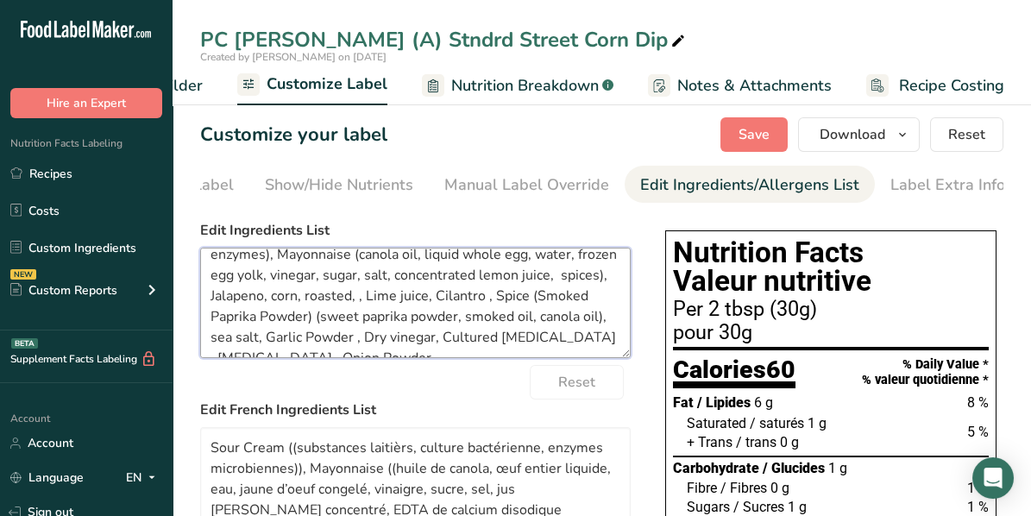
scroll to position [53, 0]
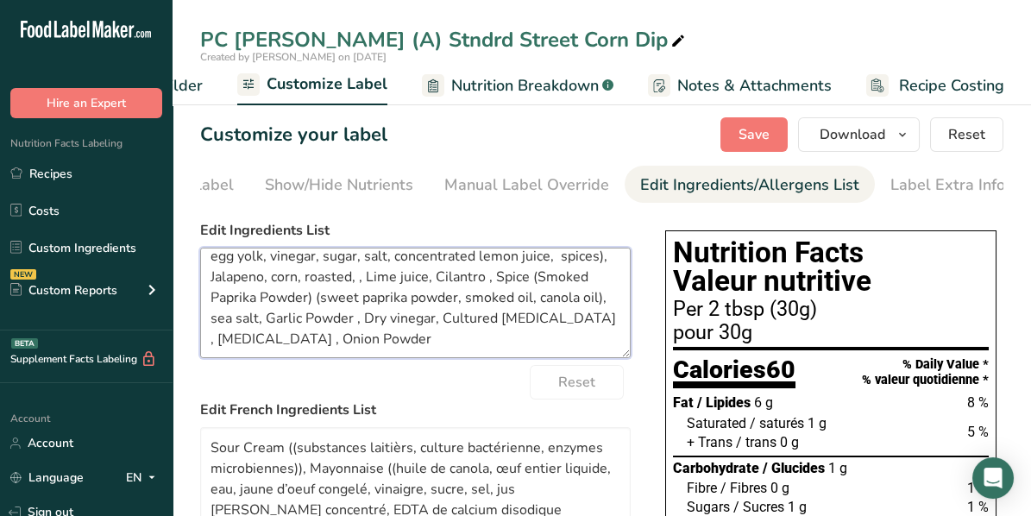
drag, startPoint x: 540, startPoint y: 278, endPoint x: 576, endPoint y: 278, distance: 36.2
click at [576, 278] on textarea "Sour Cream (milk ingredients, bacterial culture, microbial enzymes), Mayonnaise…" at bounding box center [415, 303] width 430 height 110
click at [509, 281] on textarea "Sour Cream (milk ingredients, bacterial culture, microbial enzymes), Mayonnaise…" at bounding box center [415, 303] width 430 height 110
click at [515, 279] on textarea "Sour Cream (milk ingredients, bacterial culture, microbial enzymes), Mayonnaise…" at bounding box center [415, 303] width 430 height 110
drag, startPoint x: 480, startPoint y: 275, endPoint x: 511, endPoint y: 281, distance: 32.5
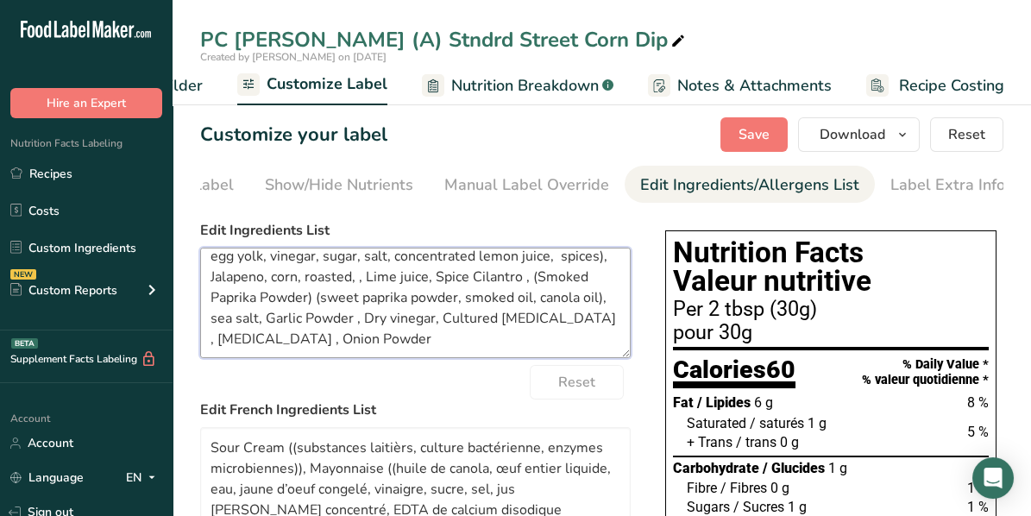
click at [511, 281] on textarea "Sour Cream (milk ingredients, bacterial culture, microbial enzymes), Mayonnaise…" at bounding box center [415, 303] width 430 height 110
click at [571, 285] on textarea "Sour Cream (milk ingredients, bacterial culture, microbial enzymes), Mayonnaise…" at bounding box center [415, 303] width 430 height 110
click at [535, 277] on textarea "Sour Cream (milk ingredients, bacterial culture, microbial enzymes), Mayonnaise…" at bounding box center [415, 303] width 430 height 110
click at [577, 279] on textarea "Sour Cream (milk ingredients, bacterial culture, microbial enzymes), Mayonnaise…" at bounding box center [415, 303] width 430 height 110
drag, startPoint x: 210, startPoint y: 299, endPoint x: 586, endPoint y: 303, distance: 376.9
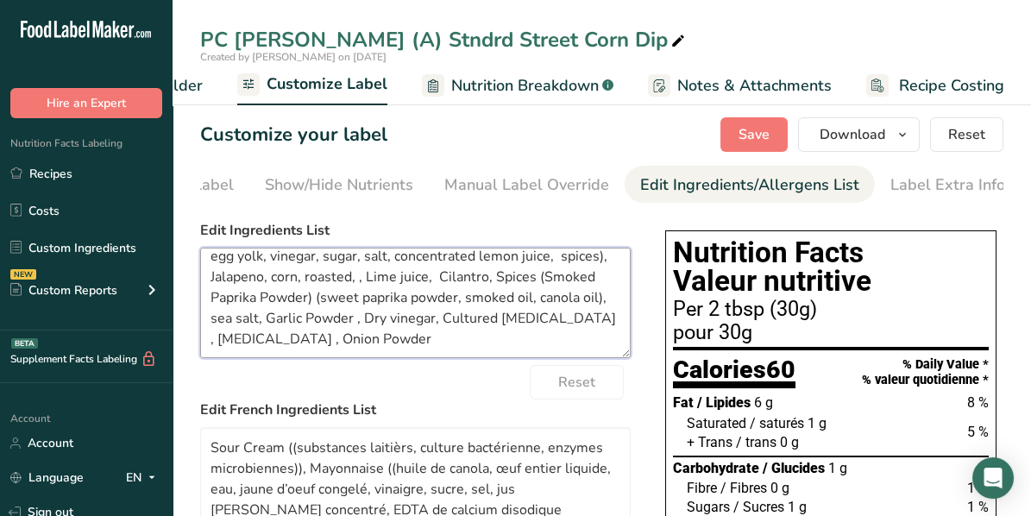
click at [586, 303] on textarea "Sour Cream (milk ingredients, bacterial culture, microbial enzymes), Mayonnaise…" at bounding box center [415, 303] width 430 height 110
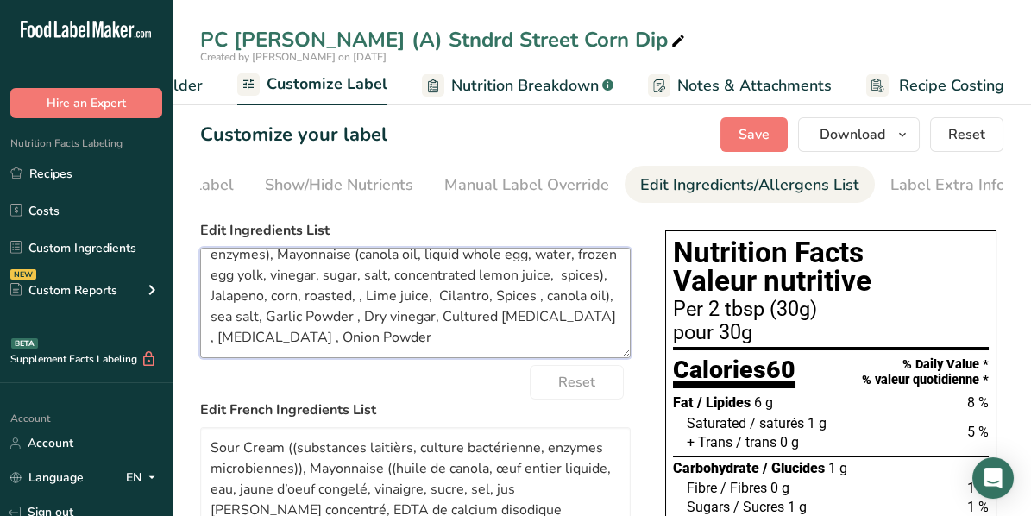
scroll to position [34, 0]
drag, startPoint x: 342, startPoint y: 322, endPoint x: 424, endPoint y: 324, distance: 82.8
click at [424, 324] on textarea "Sour Cream (milk ingredients, bacterial culture, microbial enzymes), Mayonnaise…" at bounding box center [415, 303] width 430 height 110
drag, startPoint x: 246, startPoint y: 342, endPoint x: 345, endPoint y: 342, distance: 99.2
click at [345, 342] on textarea "Sour Cream (milk ingredients, bacterial culture, microbial enzymes), Mayonnaise…" at bounding box center [415, 303] width 430 height 110
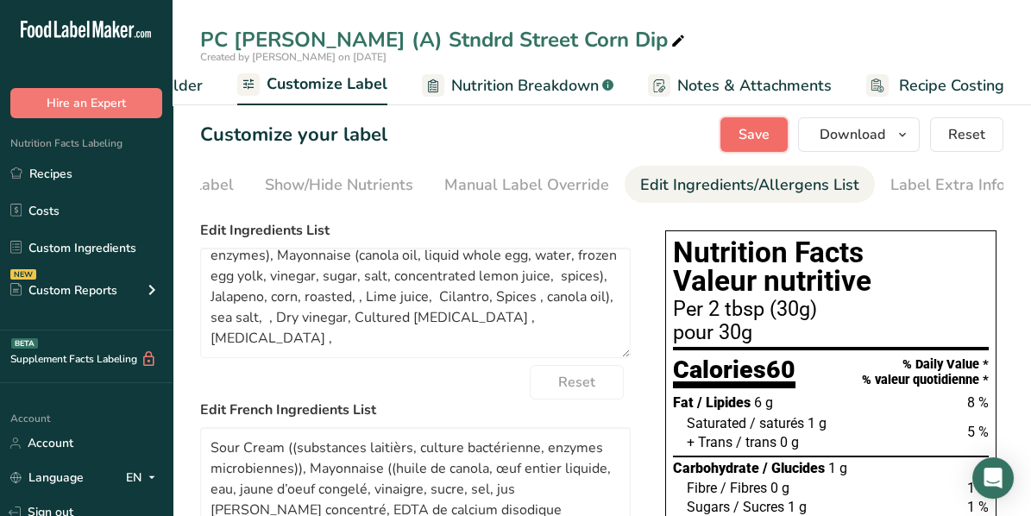
click at [759, 135] on span "Save" at bounding box center [753, 134] width 31 height 21
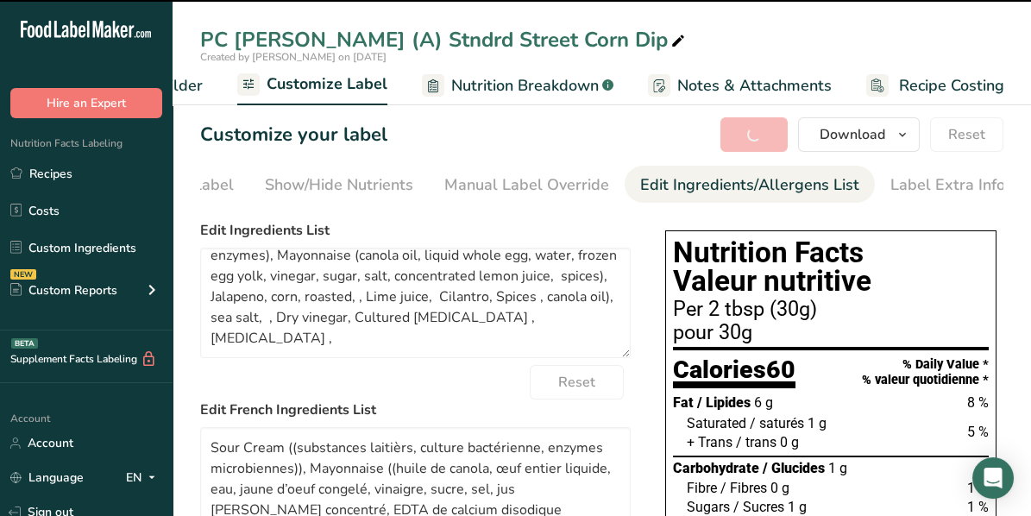
type textarea "Sour Cream (milk ingredients, bacterial culture, microbial enzymes), Mayonnaise…"
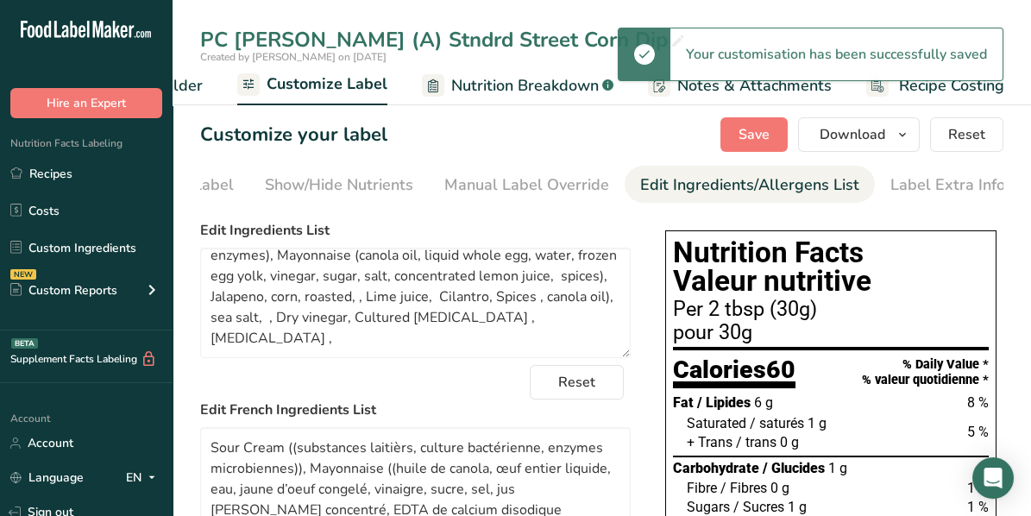
click at [197, 82] on span "Recipe Builder" at bounding box center [150, 85] width 103 height 23
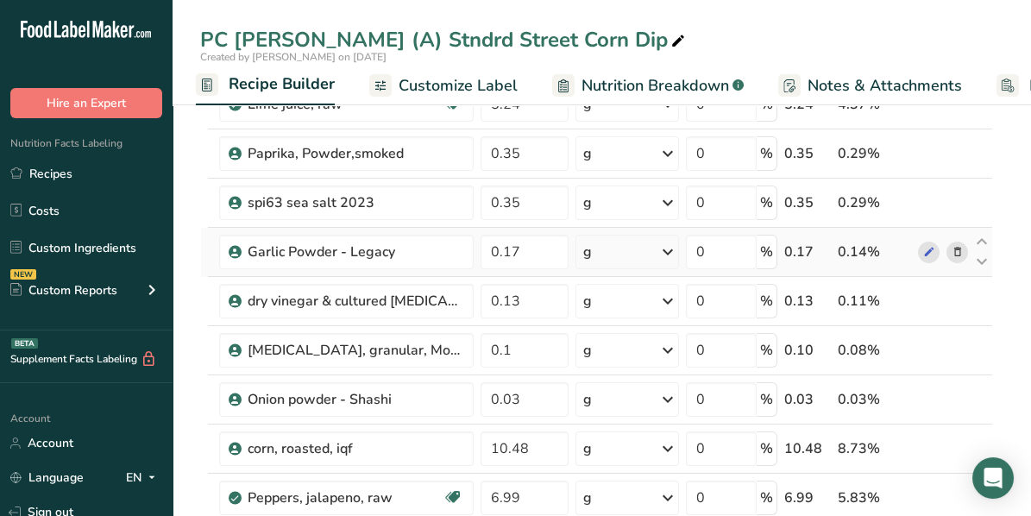
scroll to position [345, 0]
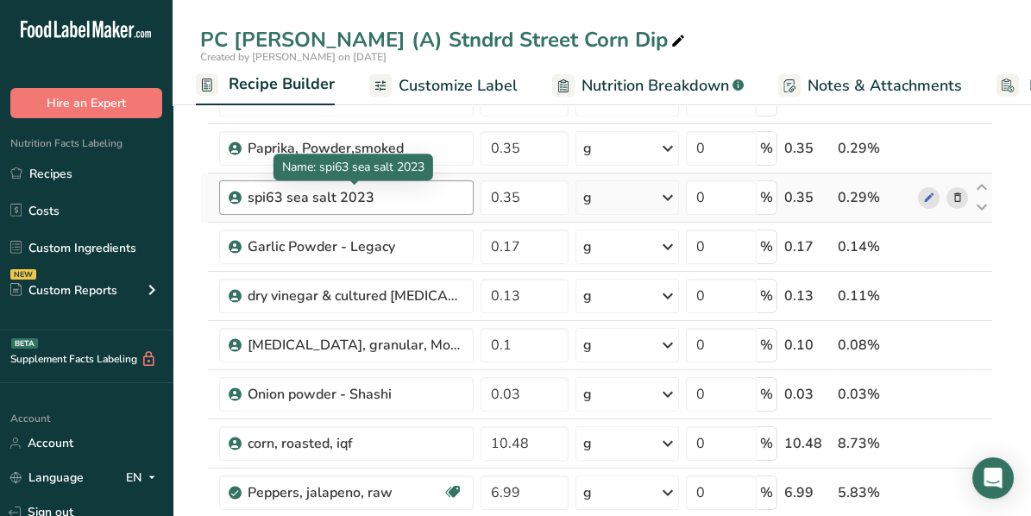
click at [392, 196] on div "spi63 sea salt 2023" at bounding box center [356, 197] width 216 height 21
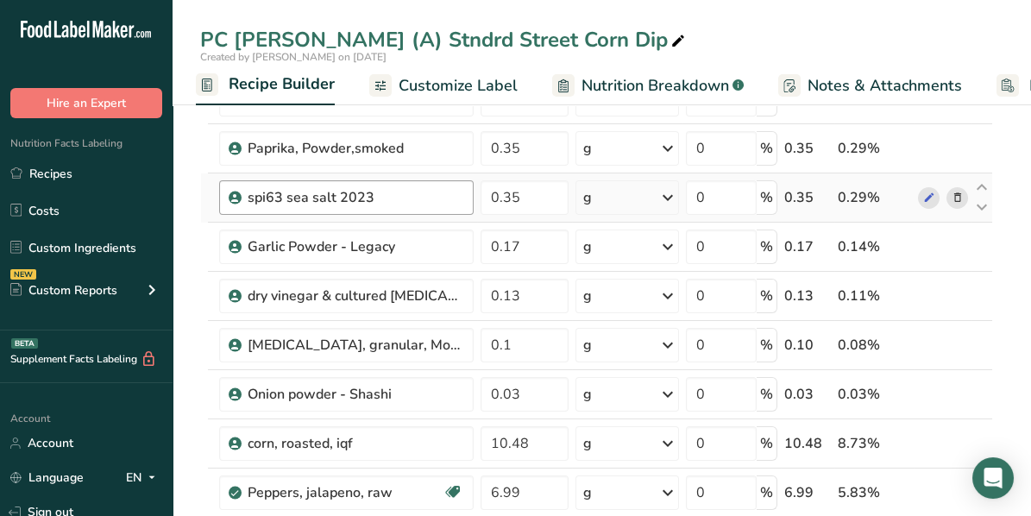
click at [456, 191] on div "spi63 sea salt 2023" at bounding box center [356, 197] width 216 height 21
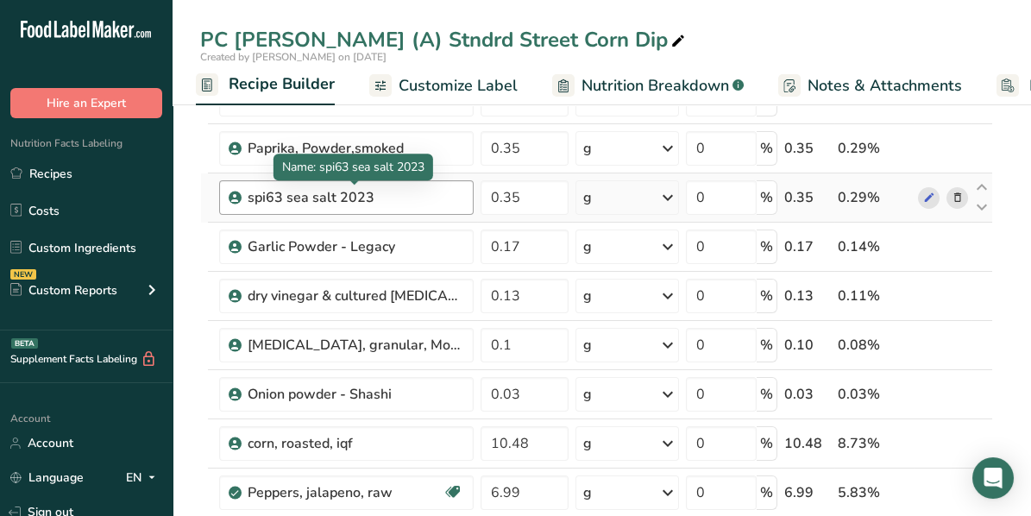
click at [426, 195] on div "spi63 sea salt 2023" at bounding box center [356, 197] width 216 height 21
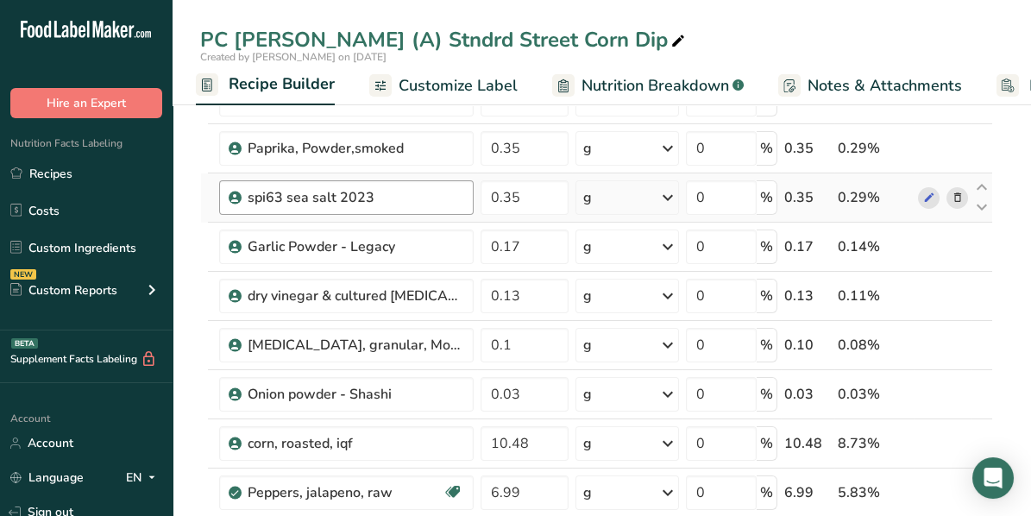
click at [426, 195] on div "spi63 sea salt 2023" at bounding box center [356, 197] width 216 height 21
click at [958, 192] on icon at bounding box center [956, 198] width 12 height 18
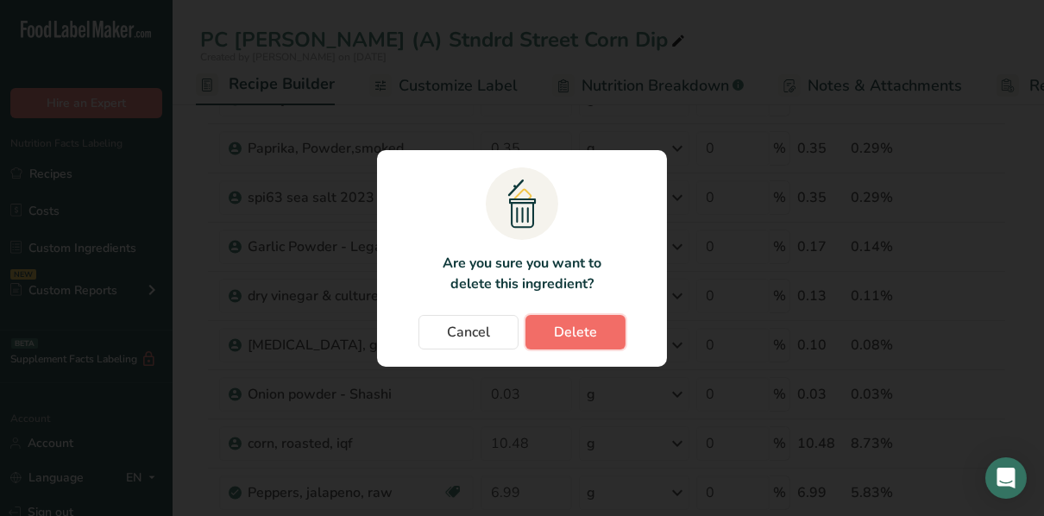
click at [609, 329] on button "Delete" at bounding box center [575, 332] width 100 height 34
type input "0.17"
type input "0.13"
type input "0.1"
type input "0.03"
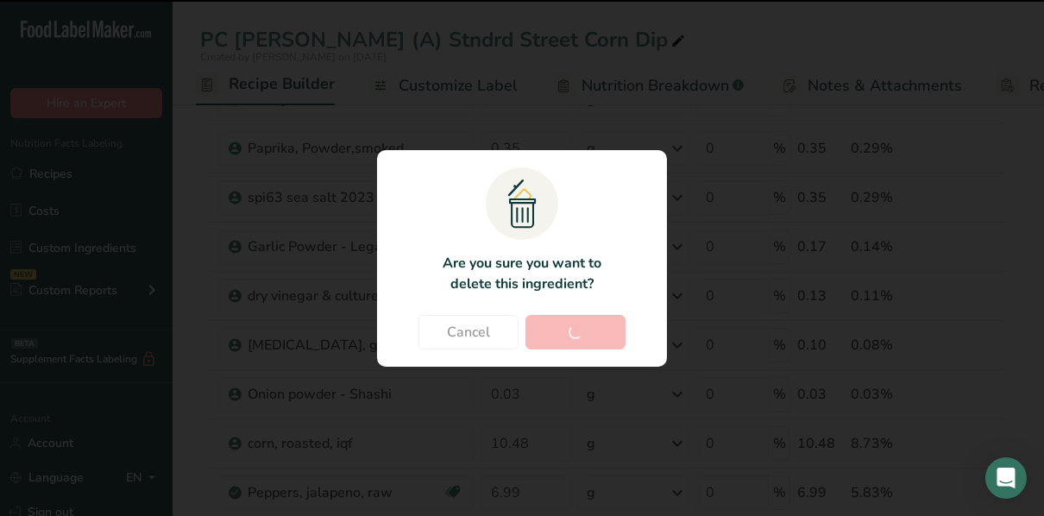
type input "10.48"
type input "6.99"
type input "0.7"
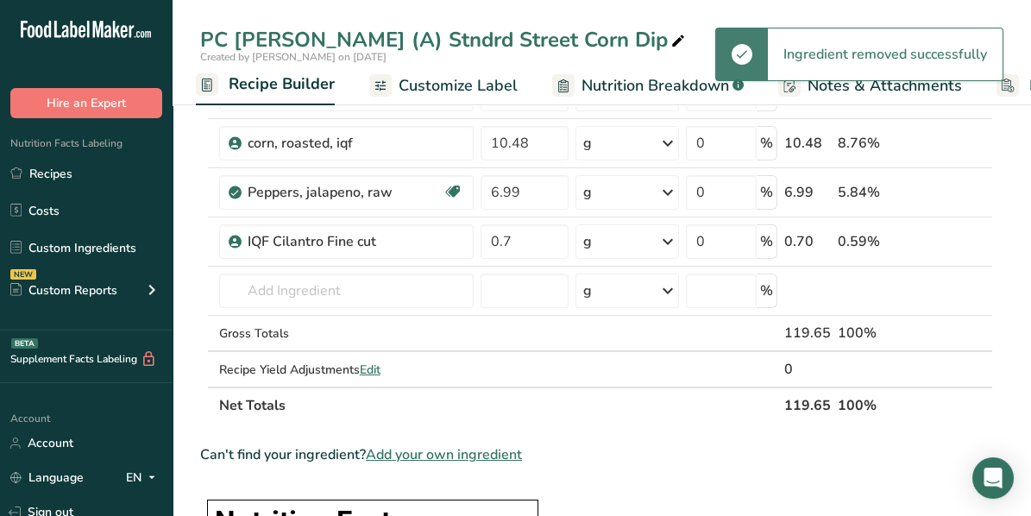
scroll to position [603, 0]
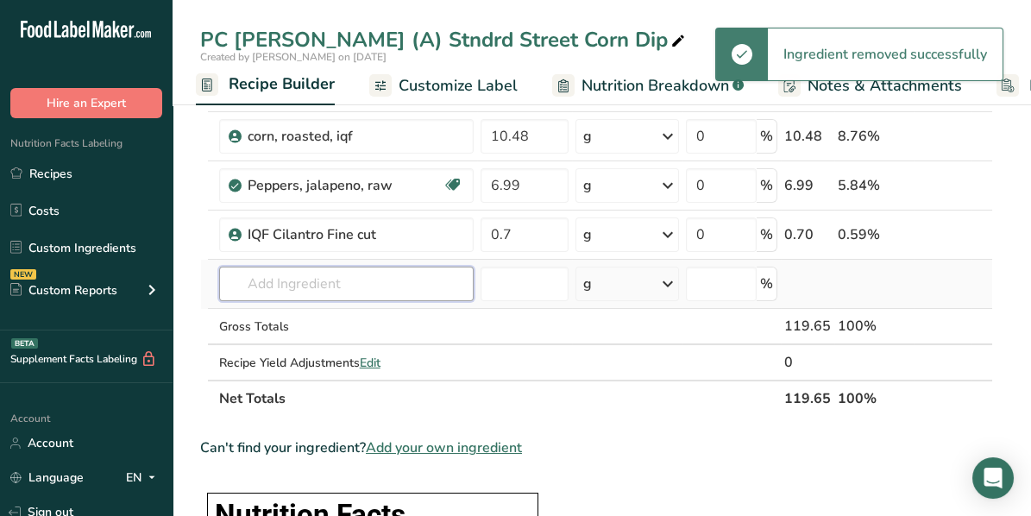
click at [297, 283] on input "text" at bounding box center [346, 283] width 254 height 34
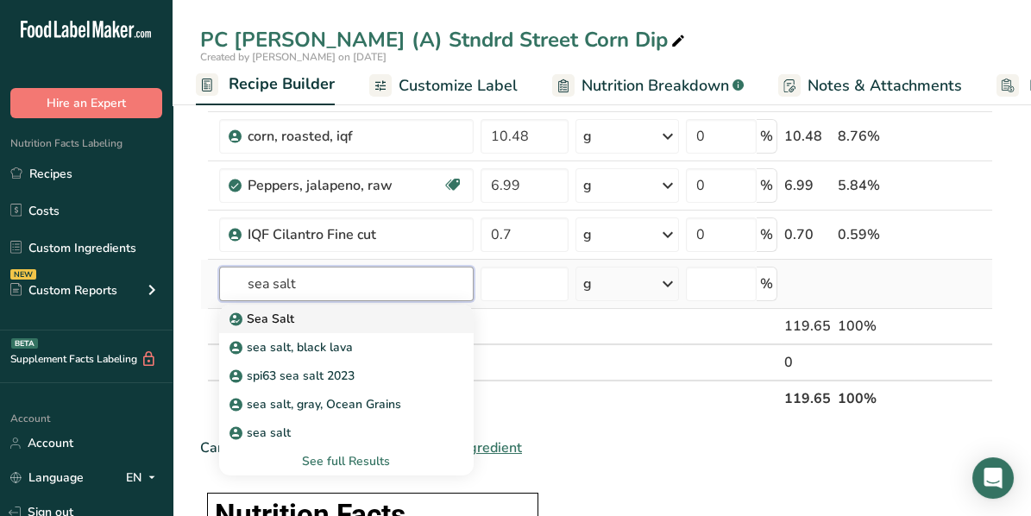
type input "sea salt"
click at [263, 316] on p "Sea Salt" at bounding box center [263, 319] width 61 height 18
type input "Sea Salt"
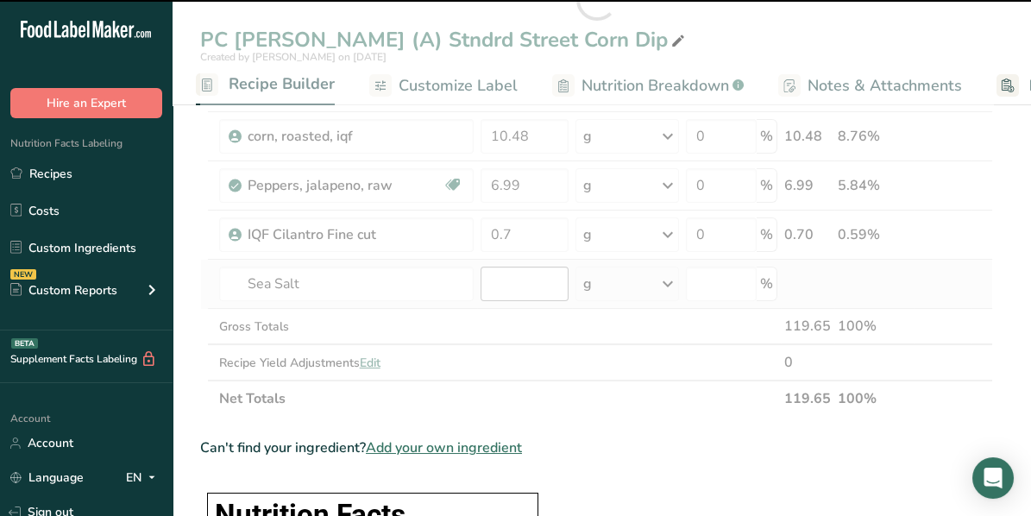
type input "0"
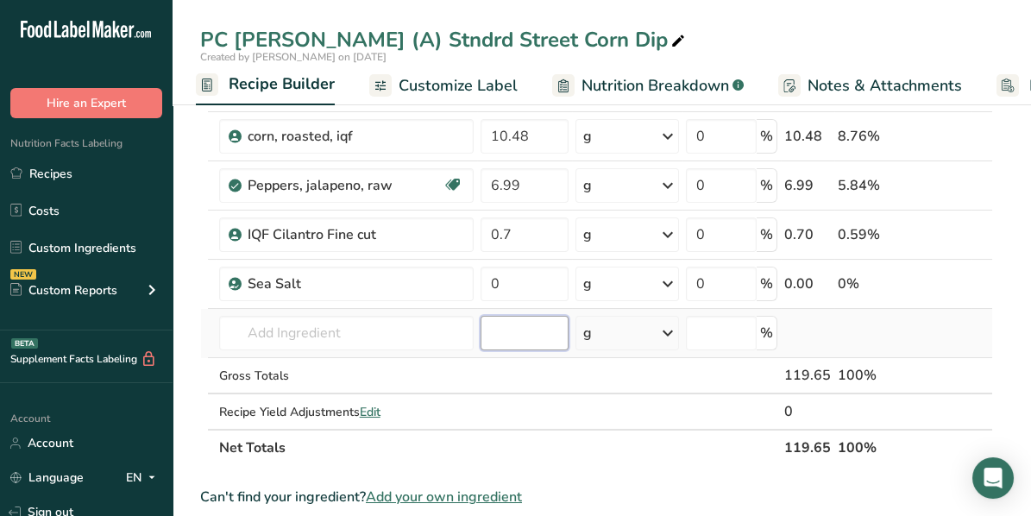
click at [548, 325] on input "number" at bounding box center [524, 333] width 89 height 34
click at [523, 282] on input "0" at bounding box center [524, 283] width 89 height 34
type input "0.35"
click at [588, 402] on div "Ingredient * Amount * Unit * Waste * .a-a{fill:#347362;}.b-a{fill:#fff;} Grams …" at bounding box center [596, 24] width 793 height 882
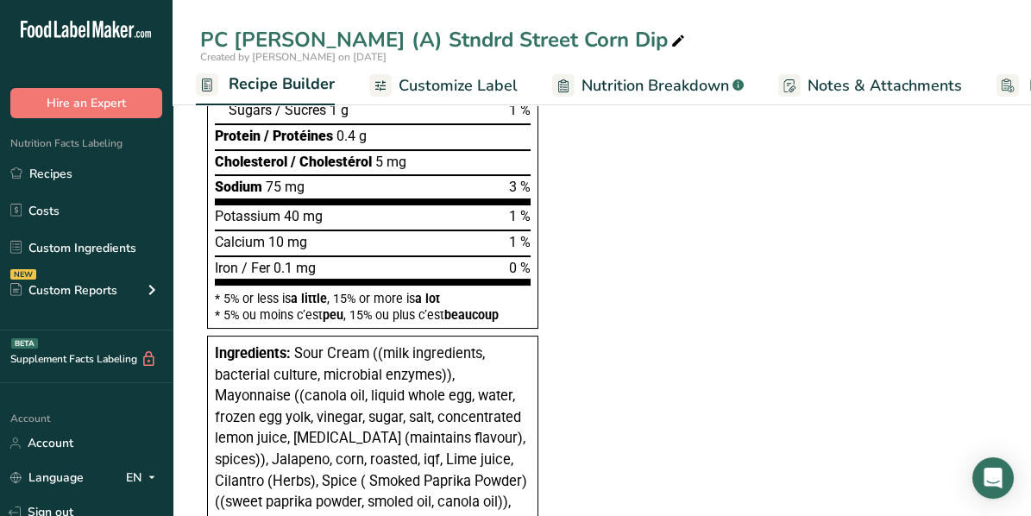
scroll to position [1207, 0]
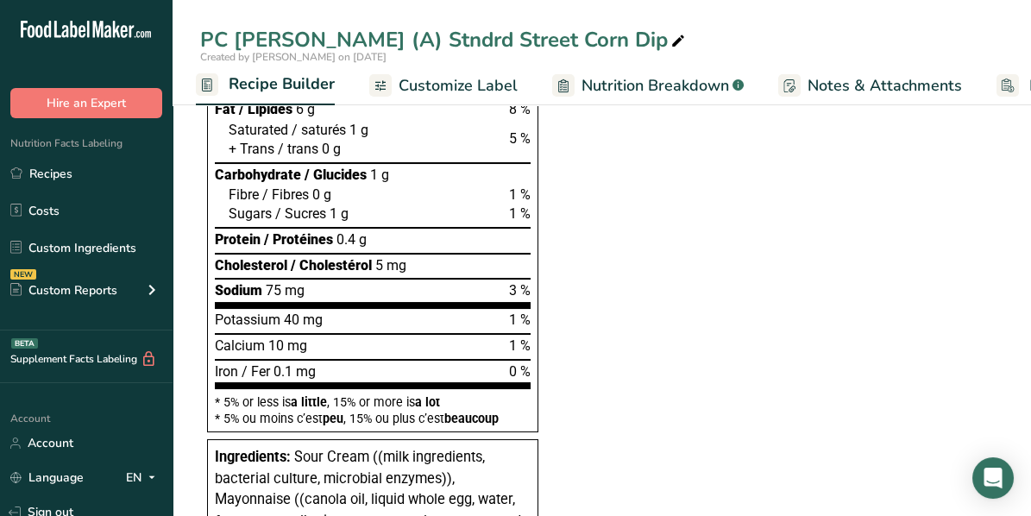
click at [465, 91] on span "Customize Label" at bounding box center [457, 85] width 119 height 23
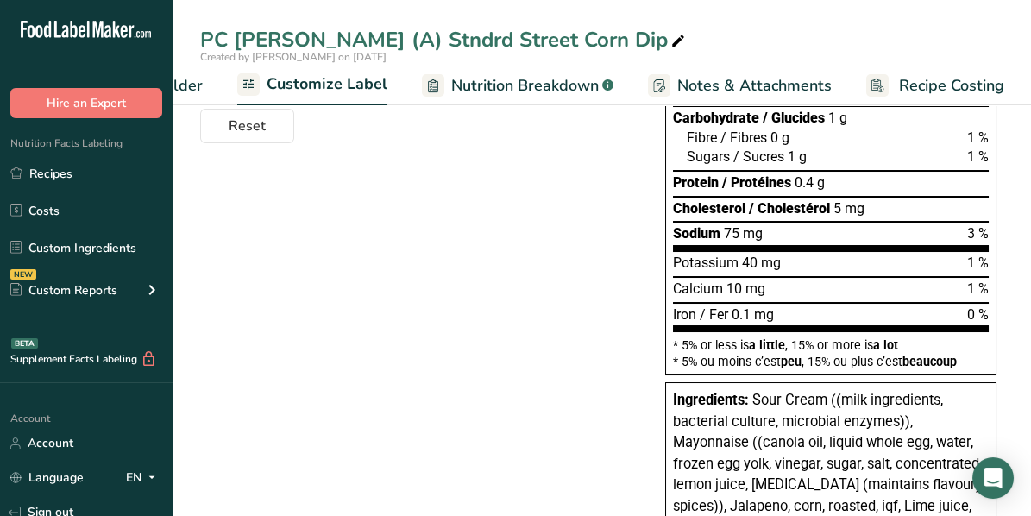
scroll to position [335, 0]
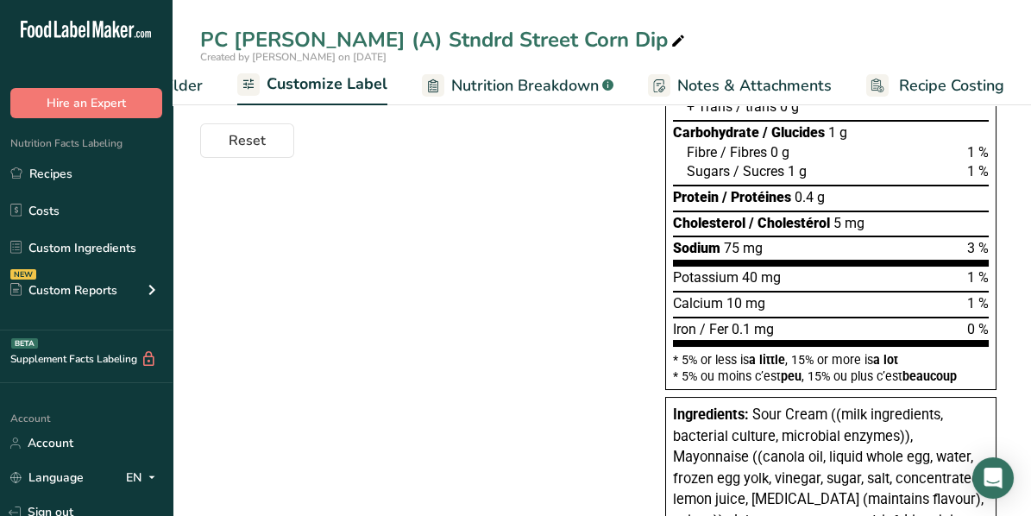
click at [399, 196] on div "Choose your label style Canadian Standard label USA (FDA) Standard FDA label Ta…" at bounding box center [601, 463] width 803 height 1171
click at [189, 82] on span "Recipe Builder" at bounding box center [150, 85] width 103 height 23
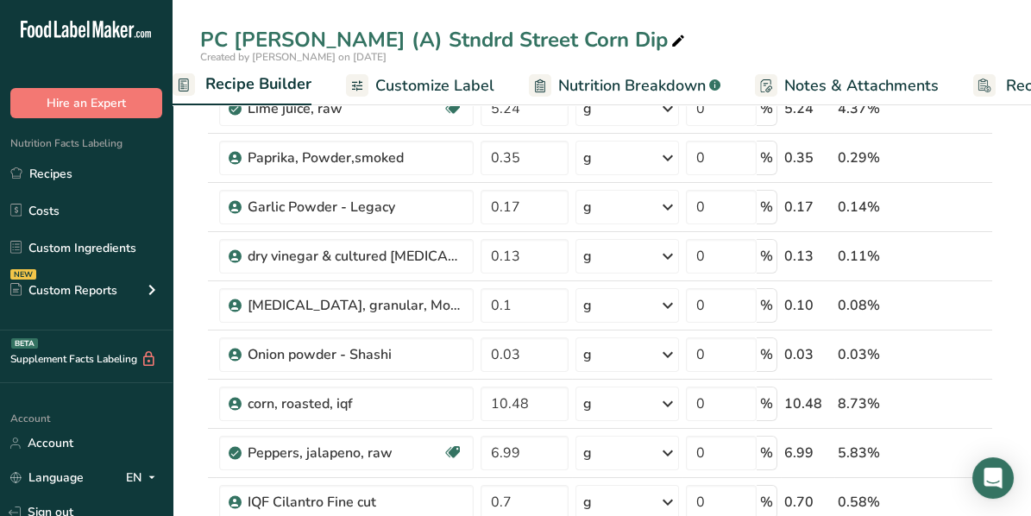
scroll to position [0, 166]
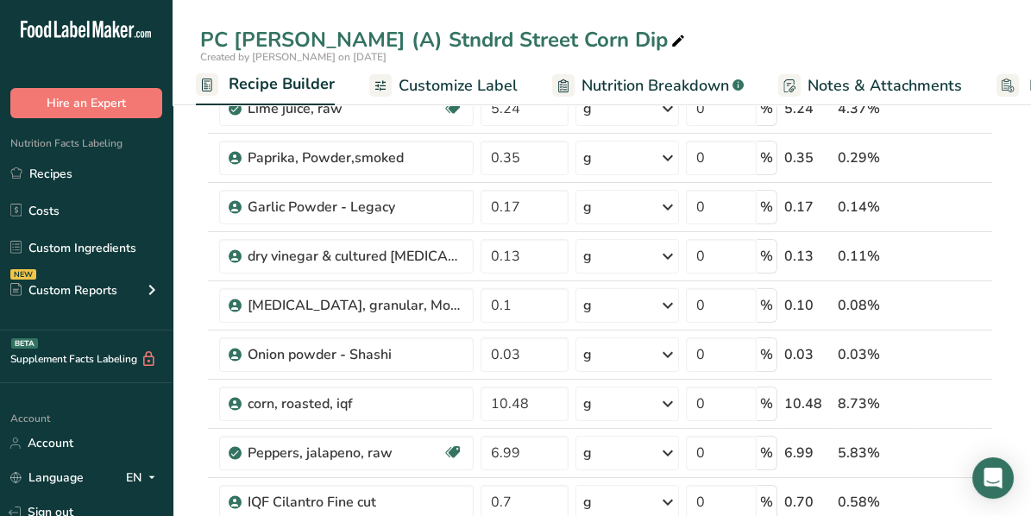
click at [471, 80] on span "Customize Label" at bounding box center [457, 85] width 119 height 23
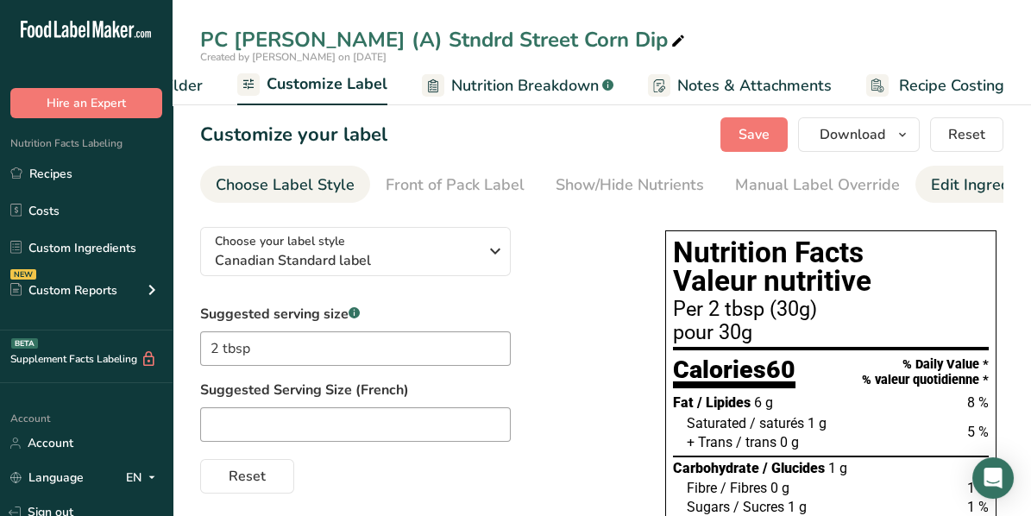
click at [943, 187] on div "Edit Ingredients/Allergens List" at bounding box center [1040, 184] width 219 height 23
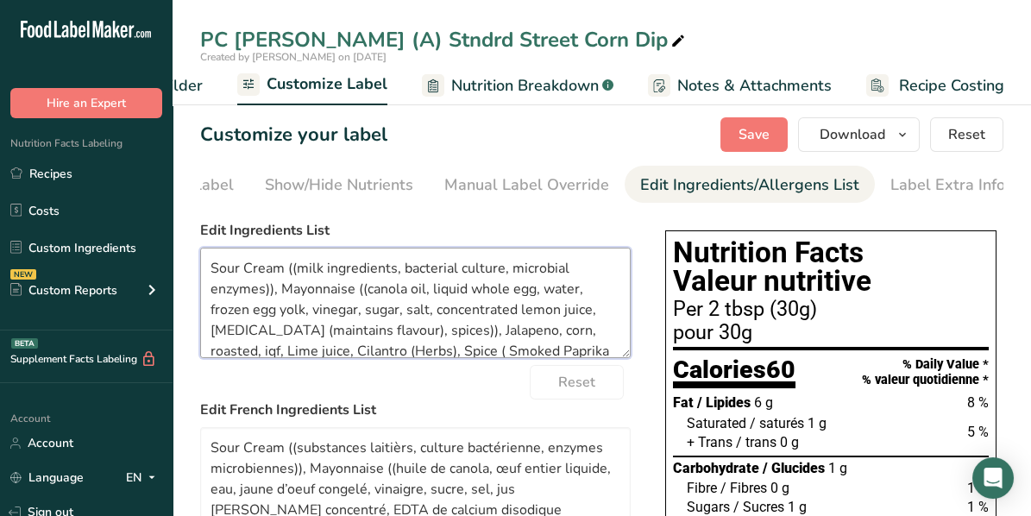
drag, startPoint x: 207, startPoint y: 332, endPoint x: 477, endPoint y: 338, distance: 270.0
click at [477, 338] on textarea "Sour Cream ((milk ingredients, bacterial culture, microbial enzymes)), Mayonnai…" at bounding box center [415, 303] width 430 height 110
drag, startPoint x: 553, startPoint y: 333, endPoint x: 600, endPoint y: 335, distance: 47.5
click at [600, 335] on textarea "Sour Cream ((milk ingredients, bacterial culture, microbial enzymes)), Mayonnai…" at bounding box center [415, 303] width 430 height 110
click at [597, 334] on textarea "Sour Cream ((milk ingredients, bacterial culture, microbial enzymes)), Mayonnai…" at bounding box center [415, 303] width 430 height 110
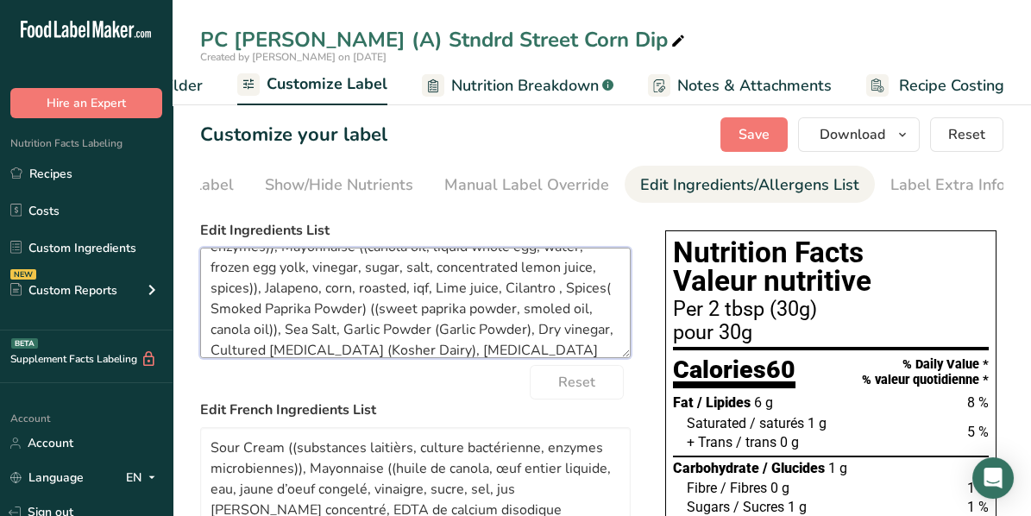
scroll to position [74, 0]
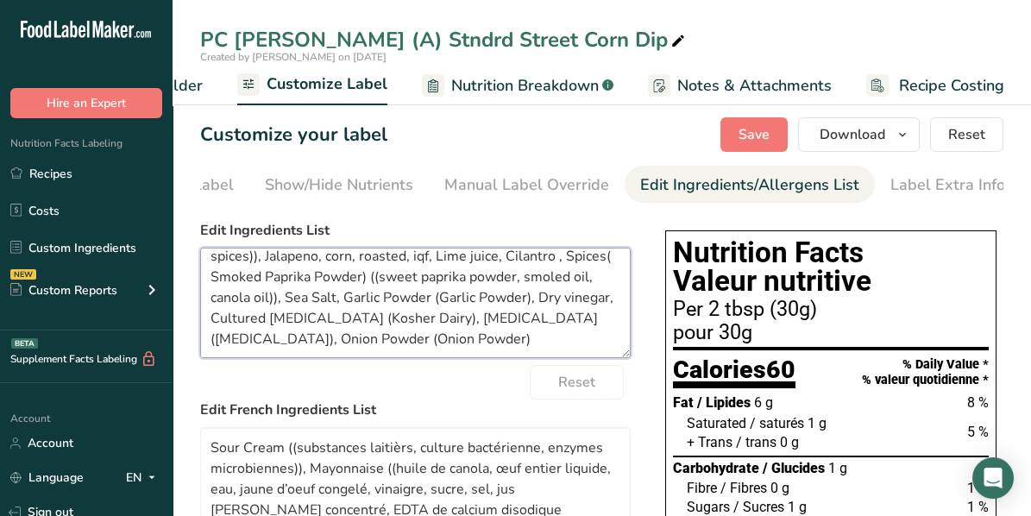
drag, startPoint x: 208, startPoint y: 279, endPoint x: 605, endPoint y: 285, distance: 396.8
click at [605, 285] on textarea "Sour Cream ((milk ingredients, bacterial culture, microbial enzymes)), Mayonnai…" at bounding box center [415, 303] width 430 height 110
drag, startPoint x: 210, startPoint y: 299, endPoint x: 280, endPoint y: 301, distance: 70.7
click at [280, 301] on textarea "Sour Cream ((milk ingredients, bacterial culture, microbial enzymes)), Mayonnai…" at bounding box center [415, 303] width 430 height 110
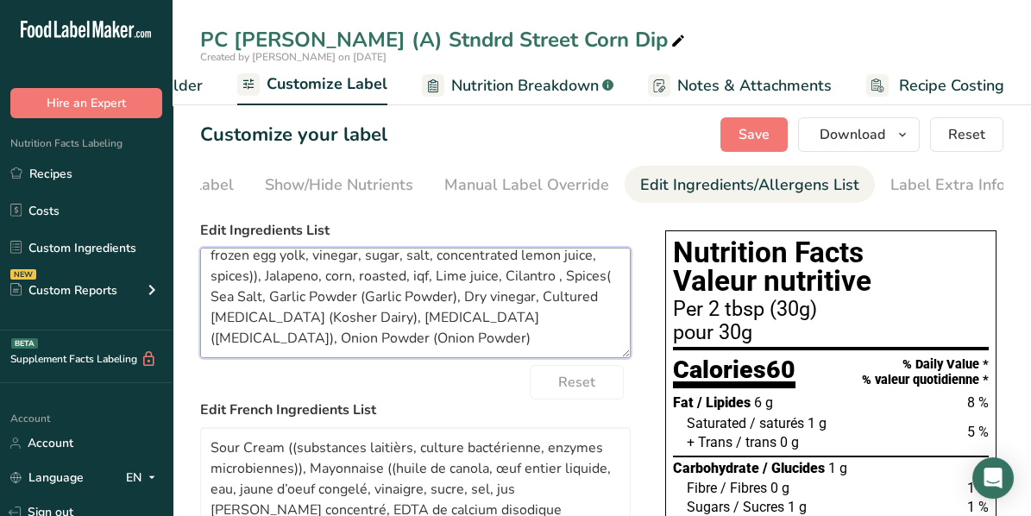
drag, startPoint x: 268, startPoint y: 318, endPoint x: 358, endPoint y: 322, distance: 89.8
click at [358, 322] on textarea "Sour Cream ((milk ingredients, bacterial culture, microbial enzymes)), Mayonnai…" at bounding box center [415, 303] width 430 height 110
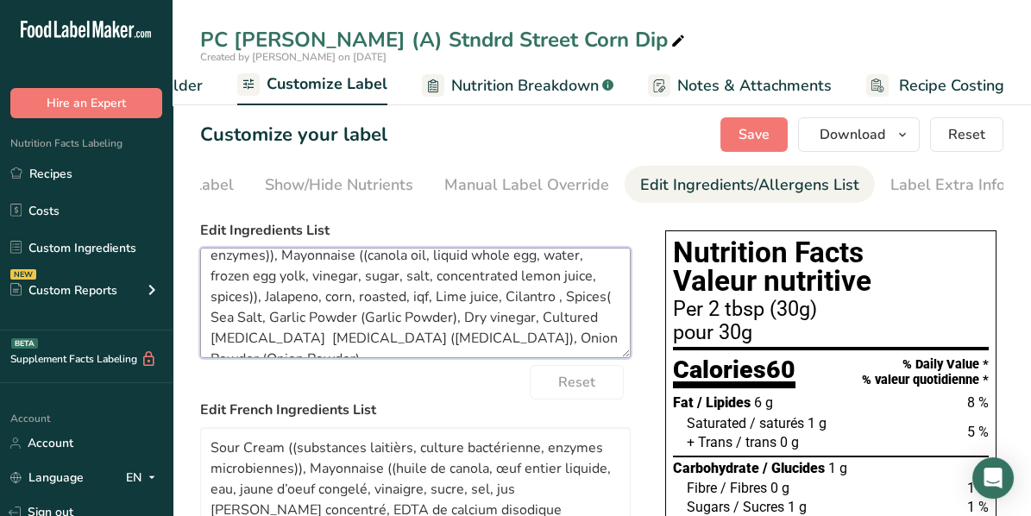
drag, startPoint x: 268, startPoint y: 317, endPoint x: 454, endPoint y: 318, distance: 186.3
click at [454, 318] on textarea "Sour Cream ((milk ingredients, bacterial culture, microbial enzymes)), Mayonnai…" at bounding box center [415, 303] width 430 height 110
drag, startPoint x: 251, startPoint y: 341, endPoint x: 473, endPoint y: 342, distance: 222.5
click at [473, 342] on textarea "Sour Cream ((milk ingredients, bacterial culture, microbial enzymes)), Mayonnai…" at bounding box center [415, 303] width 430 height 110
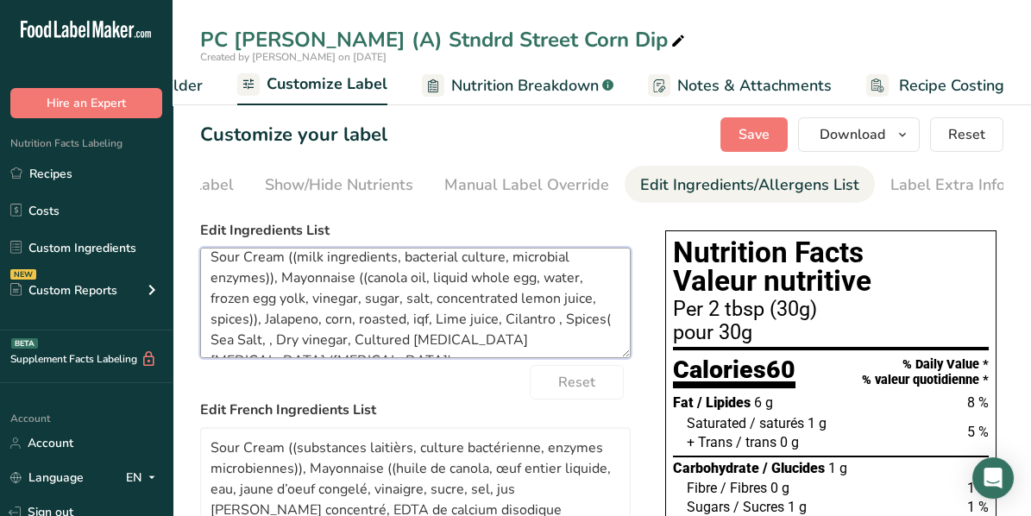
scroll to position [0, 0]
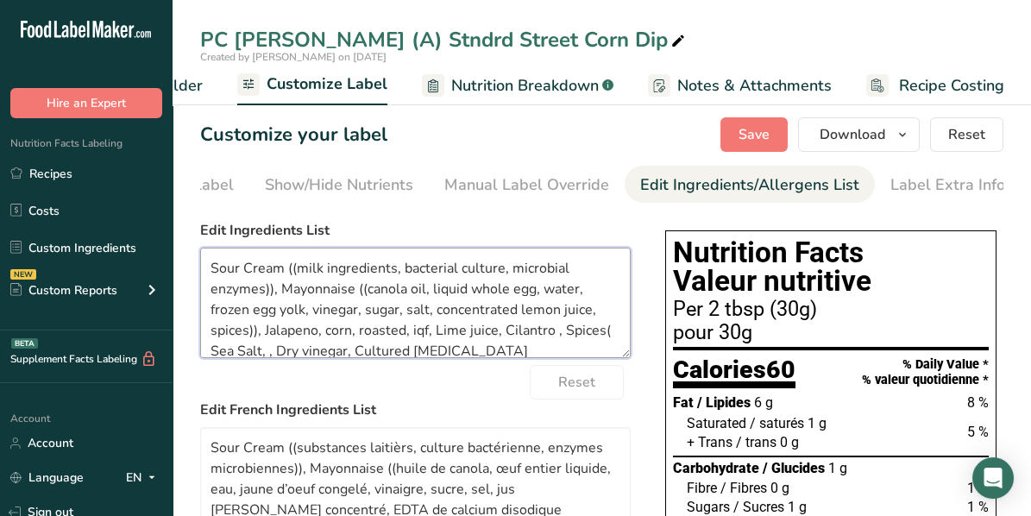
click at [295, 270] on textarea "Sour Cream ((milk ingredients, bacterial culture, microbial enzymes)), Mayonnai…" at bounding box center [415, 303] width 430 height 110
click at [270, 291] on textarea "Sour Cream (milk ingredients, bacterial culture, microbial enzymes)), Mayonnais…" at bounding box center [415, 303] width 430 height 110
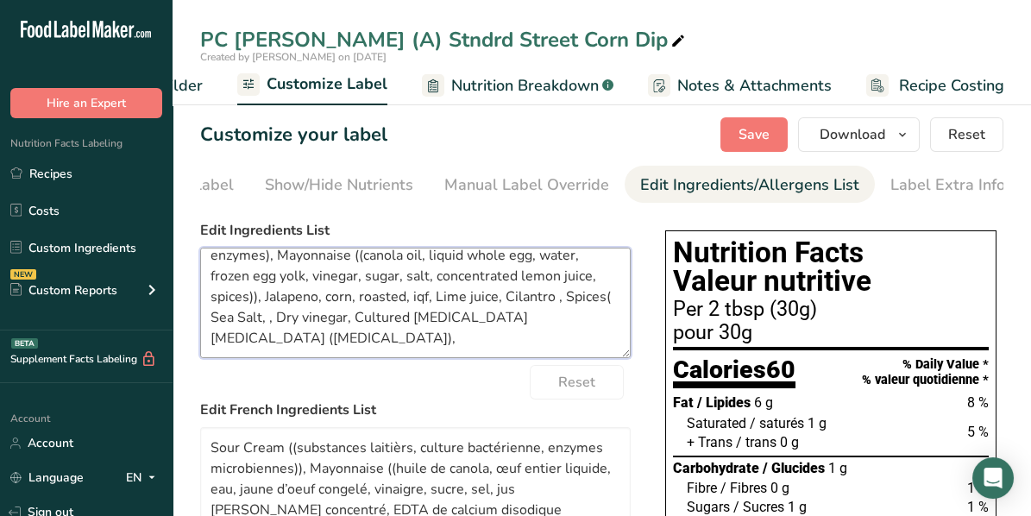
drag, startPoint x: 412, startPoint y: 297, endPoint x: 429, endPoint y: 298, distance: 16.4
click at [429, 298] on textarea "Sour Cream (milk ingredients, bacterial culture, microbial enzymes), Mayonnaise…" at bounding box center [415, 303] width 430 height 110
click at [590, 302] on textarea "Sour Cream (milk ingredients, bacterial culture, microbial enzymes), Mayonnaise…" at bounding box center [415, 303] width 430 height 110
click at [542, 319] on textarea "Sour Cream (milk ingredients, bacterial culture, microbial enzymes), Mayonnaise…" at bounding box center [415, 303] width 430 height 110
drag, startPoint x: 538, startPoint y: 318, endPoint x: 575, endPoint y: 335, distance: 40.9
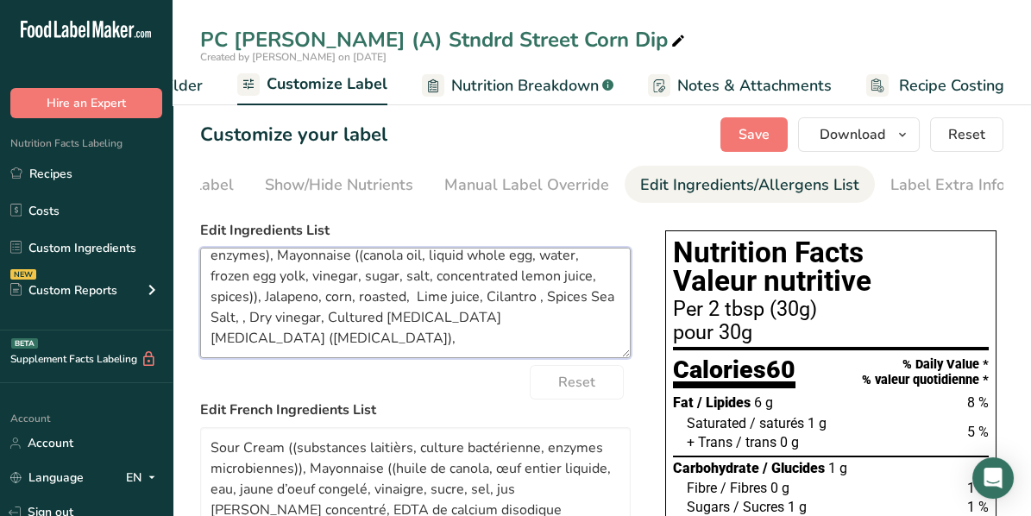
click at [575, 335] on textarea "Sour Cream (milk ingredients, bacterial culture, microbial enzymes), Mayonnaise…" at bounding box center [415, 303] width 430 height 110
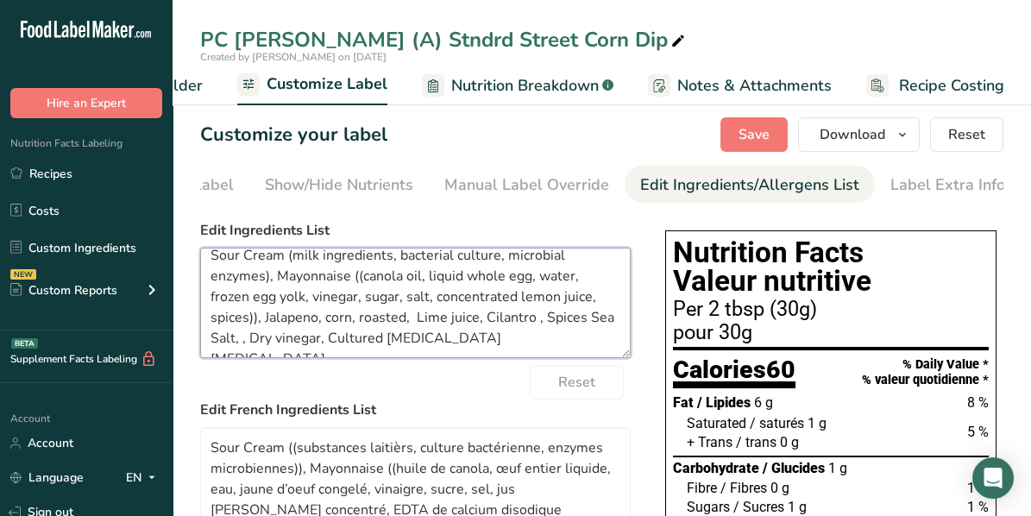
click at [358, 278] on textarea "Sour Cream (milk ingredients, bacterial culture, microbial enzymes), Mayonnaise…" at bounding box center [415, 303] width 430 height 110
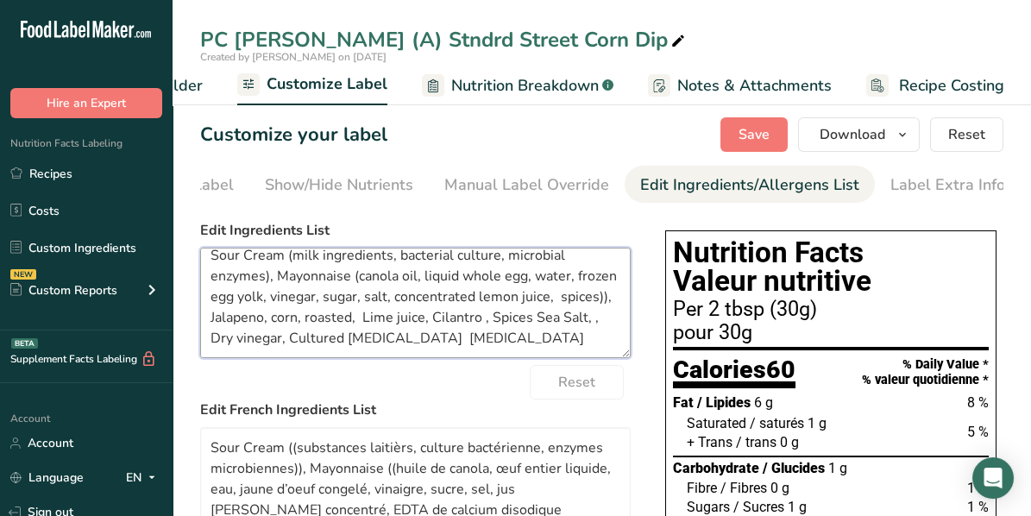
scroll to position [0, 0]
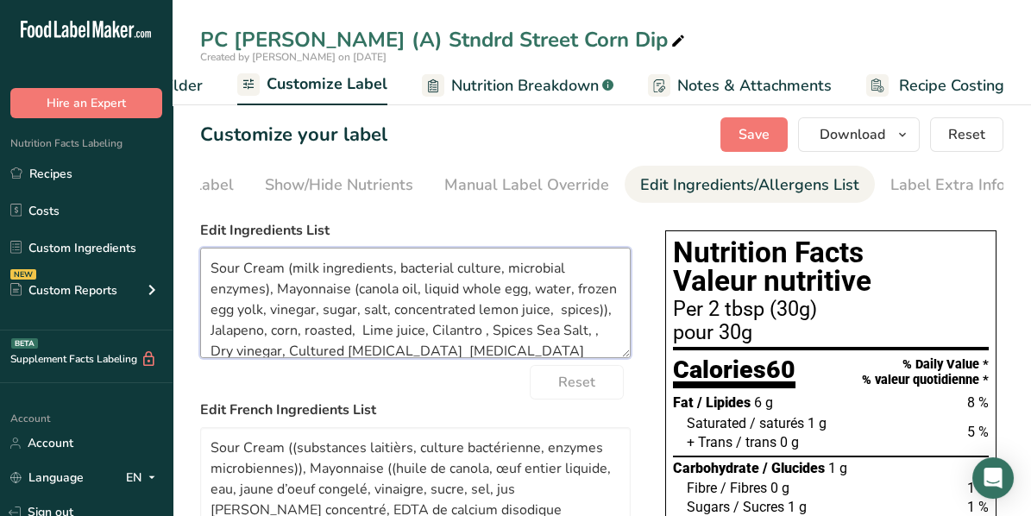
click at [254, 331] on textarea "Sour Cream (milk ingredients, bacterial culture, microbial enzymes), Mayonnaise…" at bounding box center [415, 303] width 430 height 110
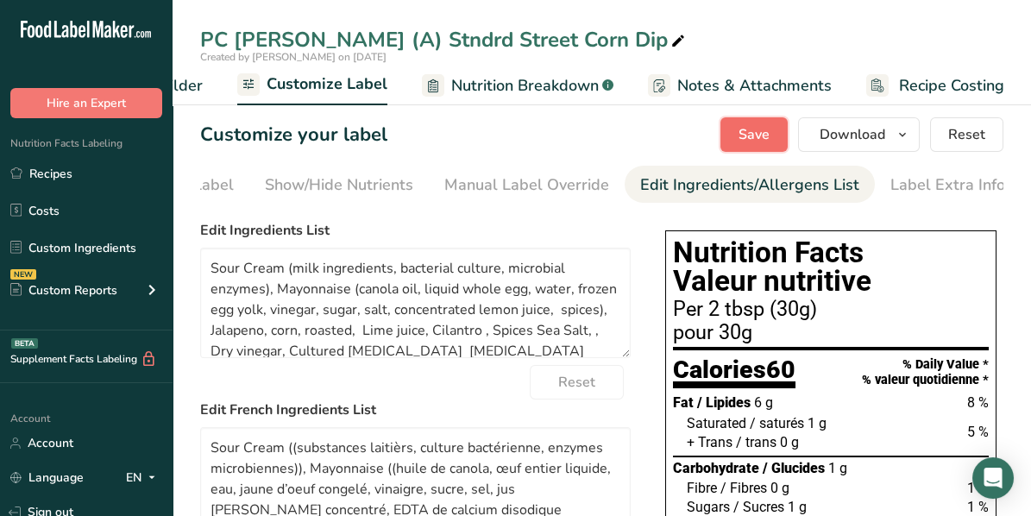
click at [763, 137] on span "Save" at bounding box center [753, 134] width 31 height 21
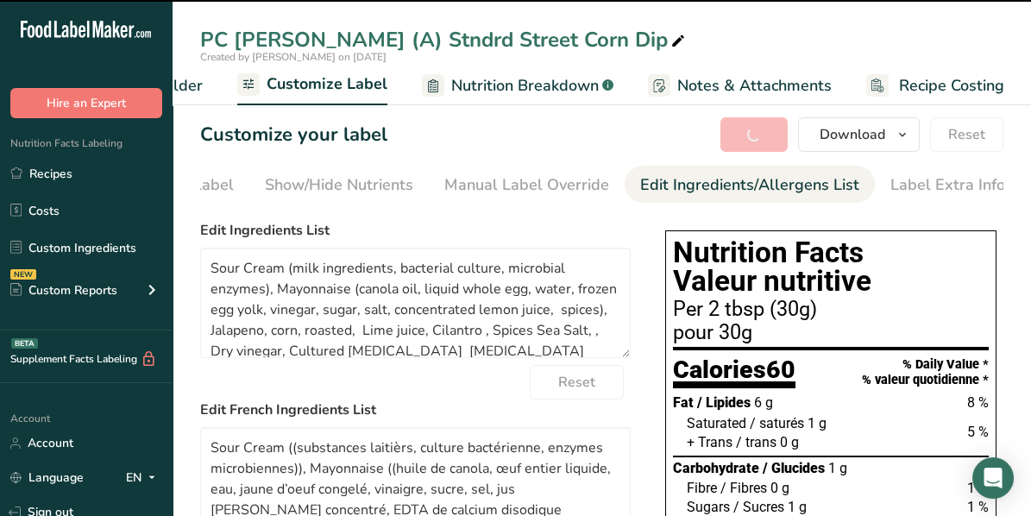
type textarea "Sour Cream (milk ingredients, bacterial culture, microbial enzymes), Mayonnaise…"
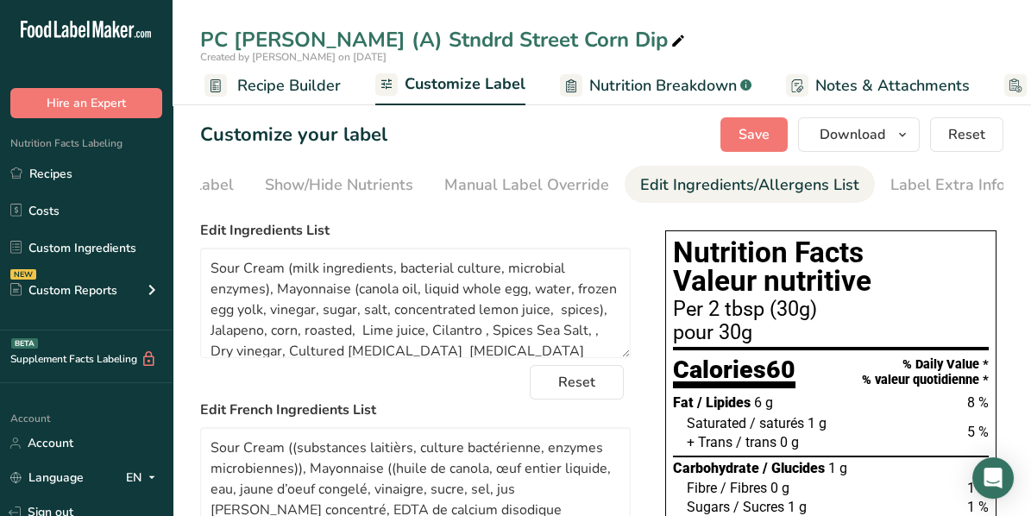
scroll to position [0, 122]
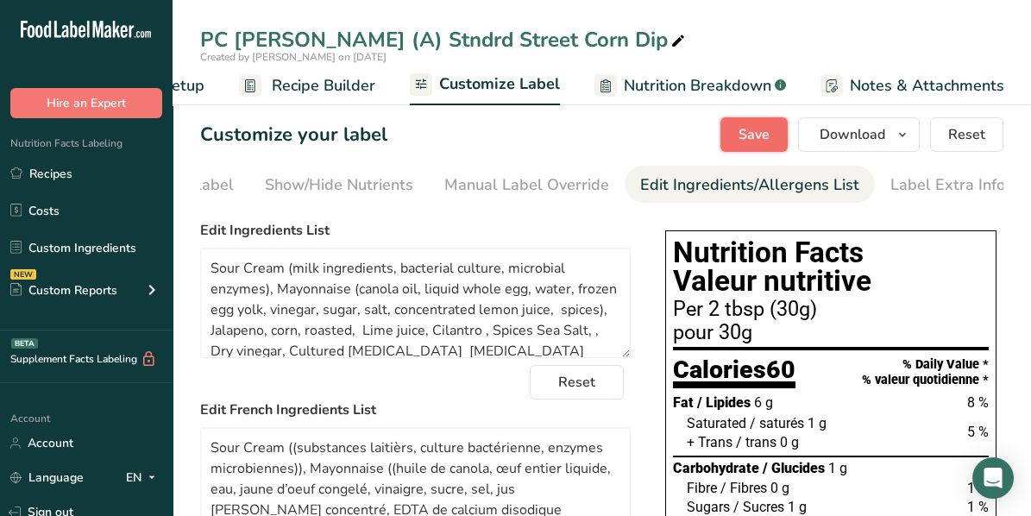
click at [748, 136] on span "Save" at bounding box center [753, 134] width 31 height 21
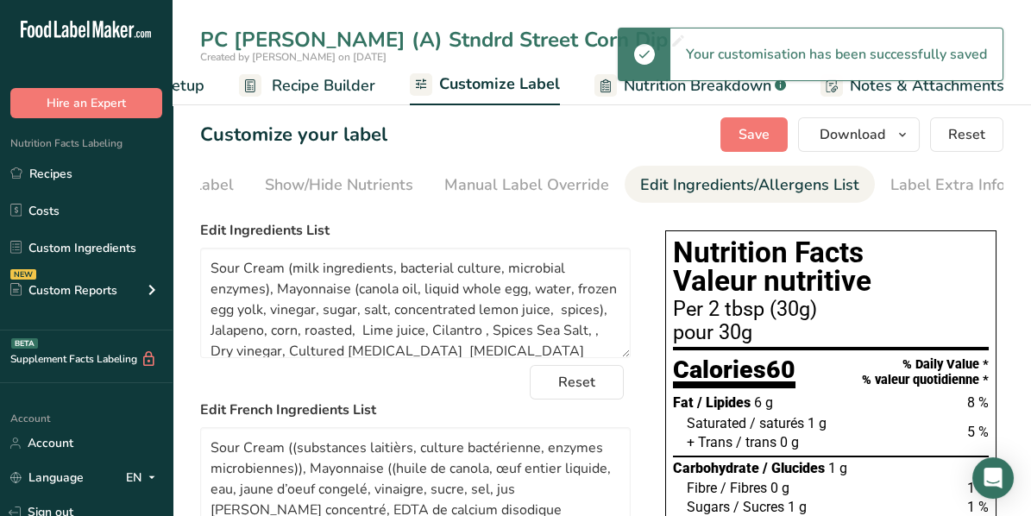
click at [481, 82] on span "Customize Label" at bounding box center [499, 83] width 121 height 23
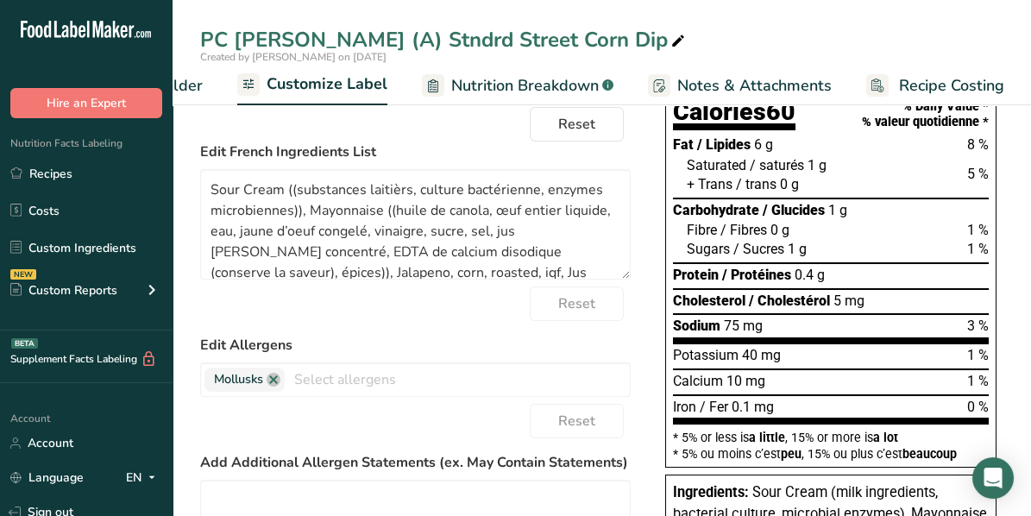
scroll to position [258, 0]
click at [52, 172] on link "Recipes" at bounding box center [86, 173] width 172 height 33
